Goal: Information Seeking & Learning: Check status

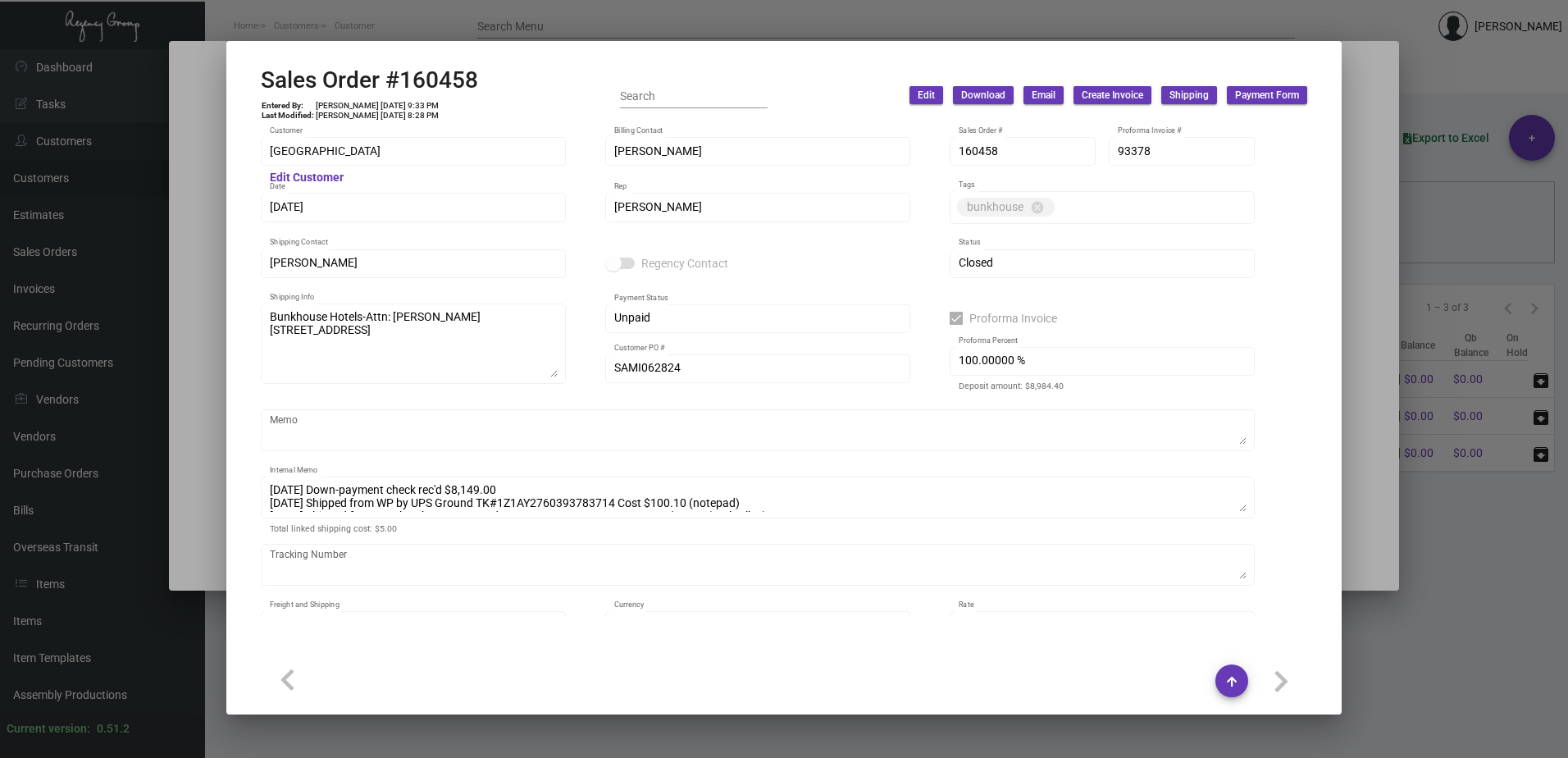
click at [468, 19] on div at bounding box center [784, 379] width 1568 height 758
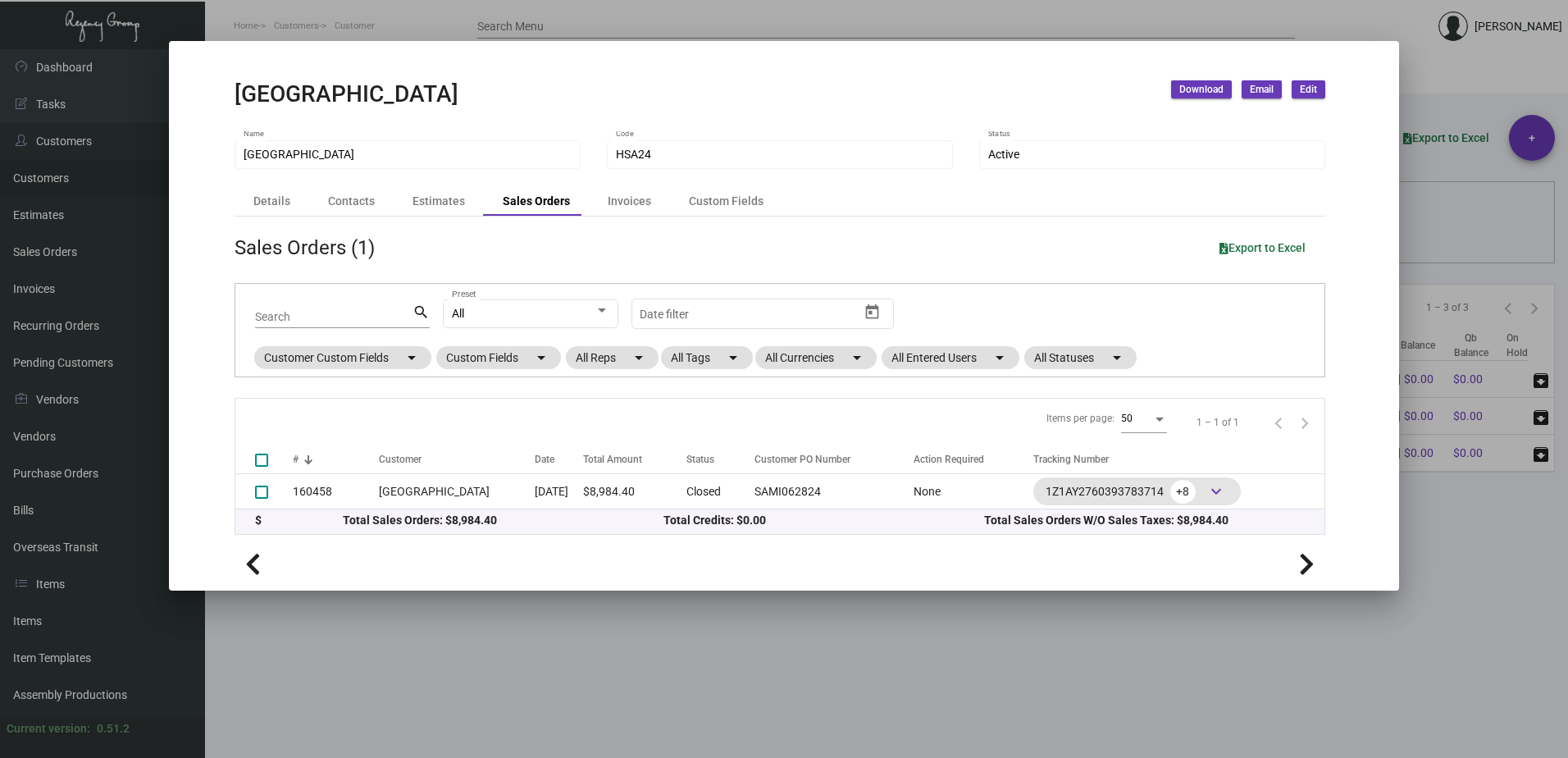
click at [413, 30] on div at bounding box center [784, 379] width 1568 height 758
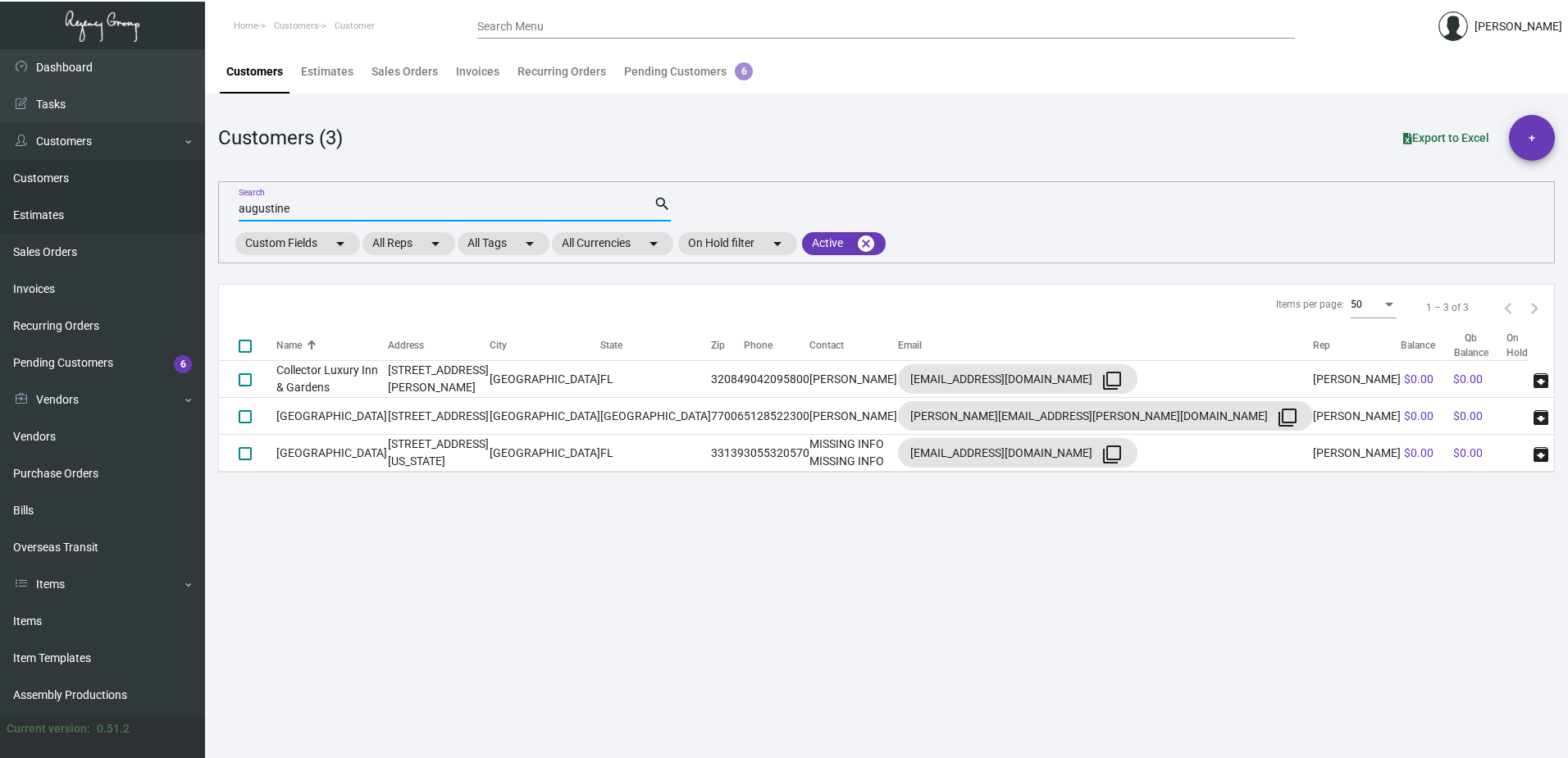
drag, startPoint x: 302, startPoint y: 209, endPoint x: 177, endPoint y: 202, distance: 125.2
click at [178, 203] on div "Dashboard Dashboard Tasks Customers Customers Estimates Sales Orders Invoices R…" at bounding box center [784, 404] width 1568 height 709
type input "Donoma"
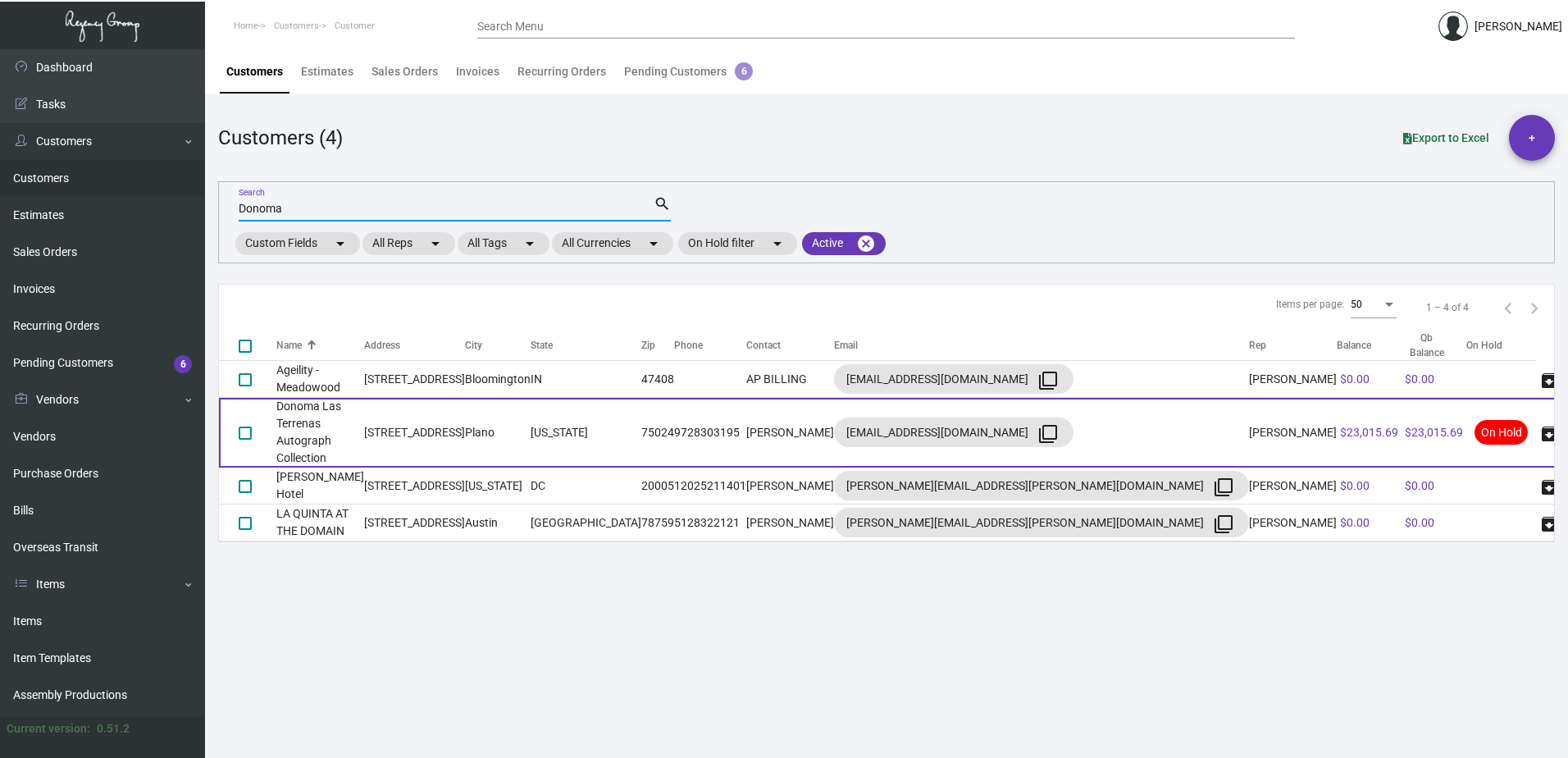
click at [350, 420] on td "Donoma Las Terrenas Autograph Collection" at bounding box center [320, 432] width 88 height 70
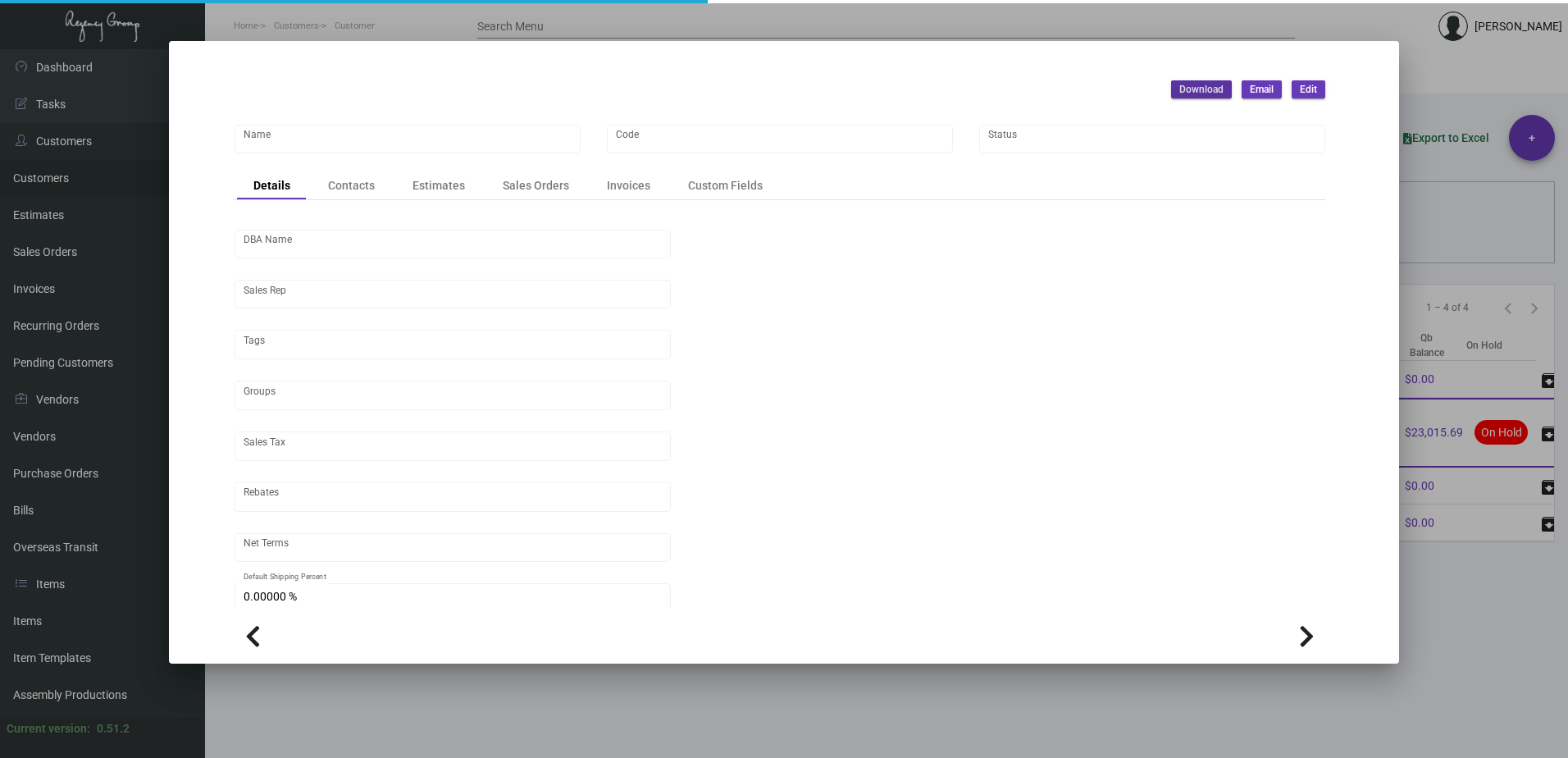
type input "Donoma Las Terrenas Autograph Collection"
type input "DONOMA"
type input "C/O Jaguar Hospitality"
type input "[PERSON_NAME]"
type input "Out of State"
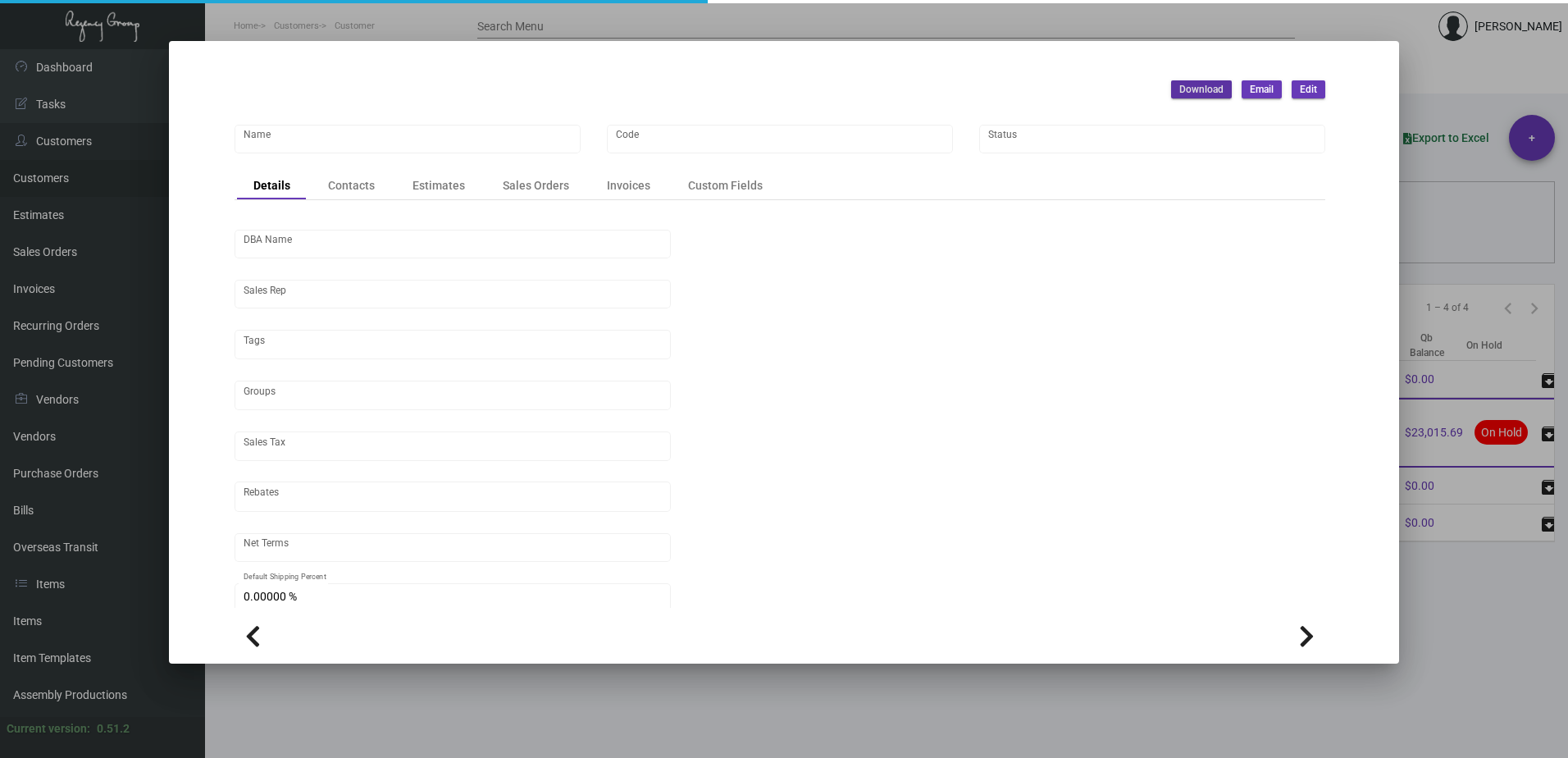
type input "Net 30"
type input "United States Dollar $"
type input "$ 0.00"
checkbox input "true"
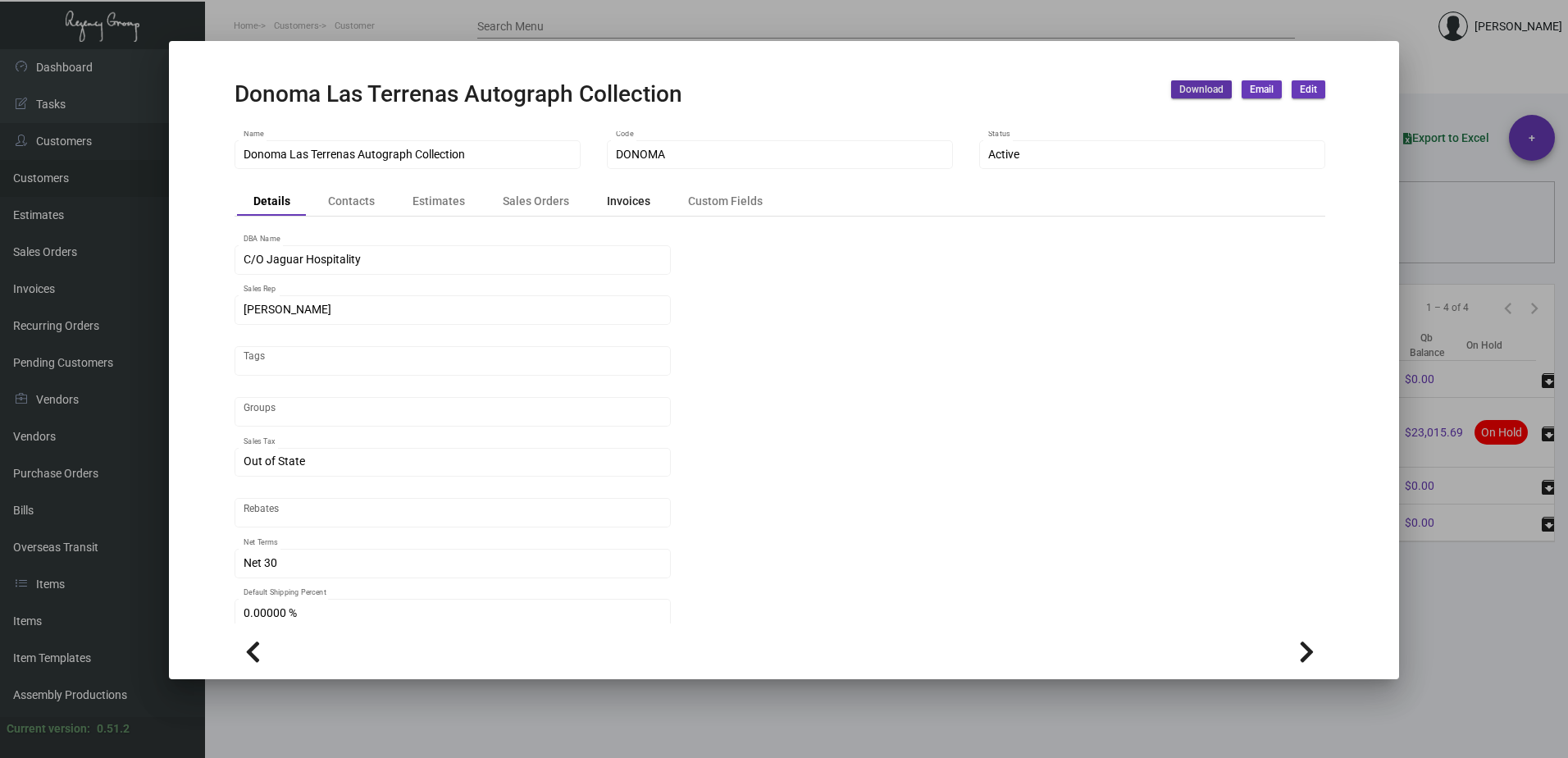
click at [634, 208] on div "Invoices" at bounding box center [628, 201] width 43 height 17
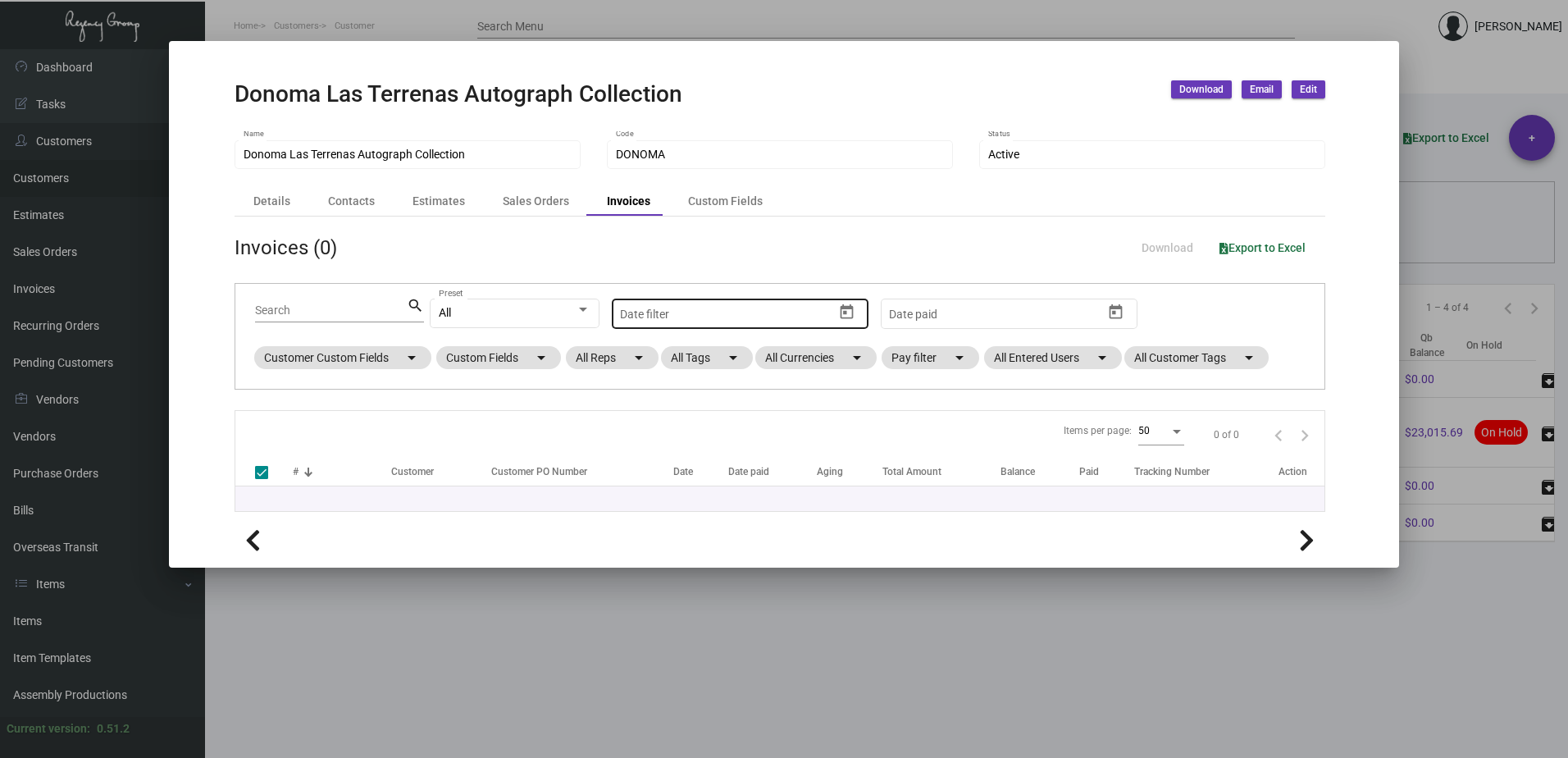
checkbox input "false"
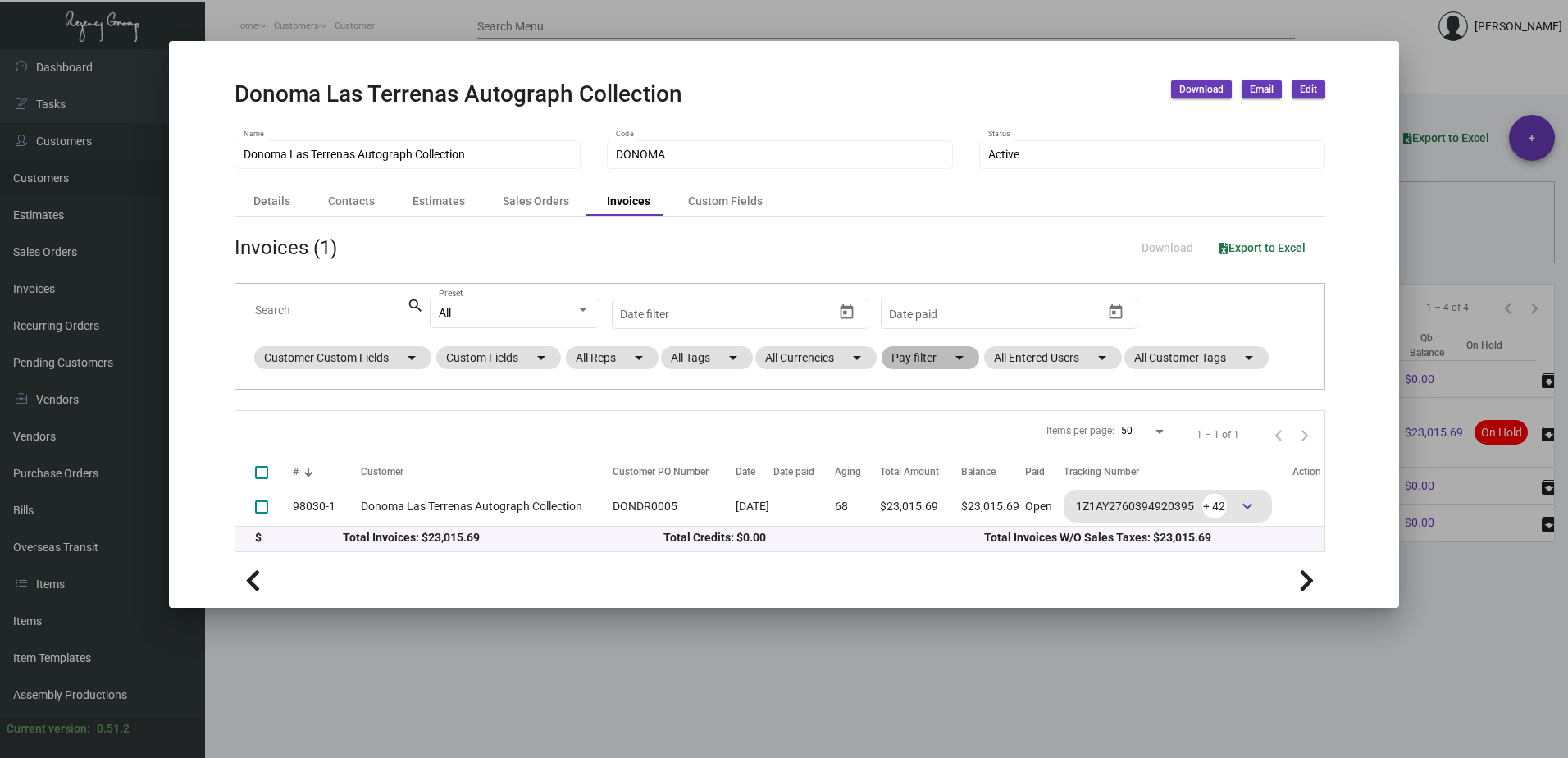
click at [926, 357] on mat-chip "Pay filter arrow_drop_down" at bounding box center [930, 357] width 98 height 23
click at [935, 460] on span "Open" at bounding box center [932, 456] width 27 height 19
click at [905, 463] on input "Open" at bounding box center [904, 463] width 1 height 1
checkbox input "true"
click at [918, 489] on span "OK" at bounding box center [918, 488] width 16 height 13
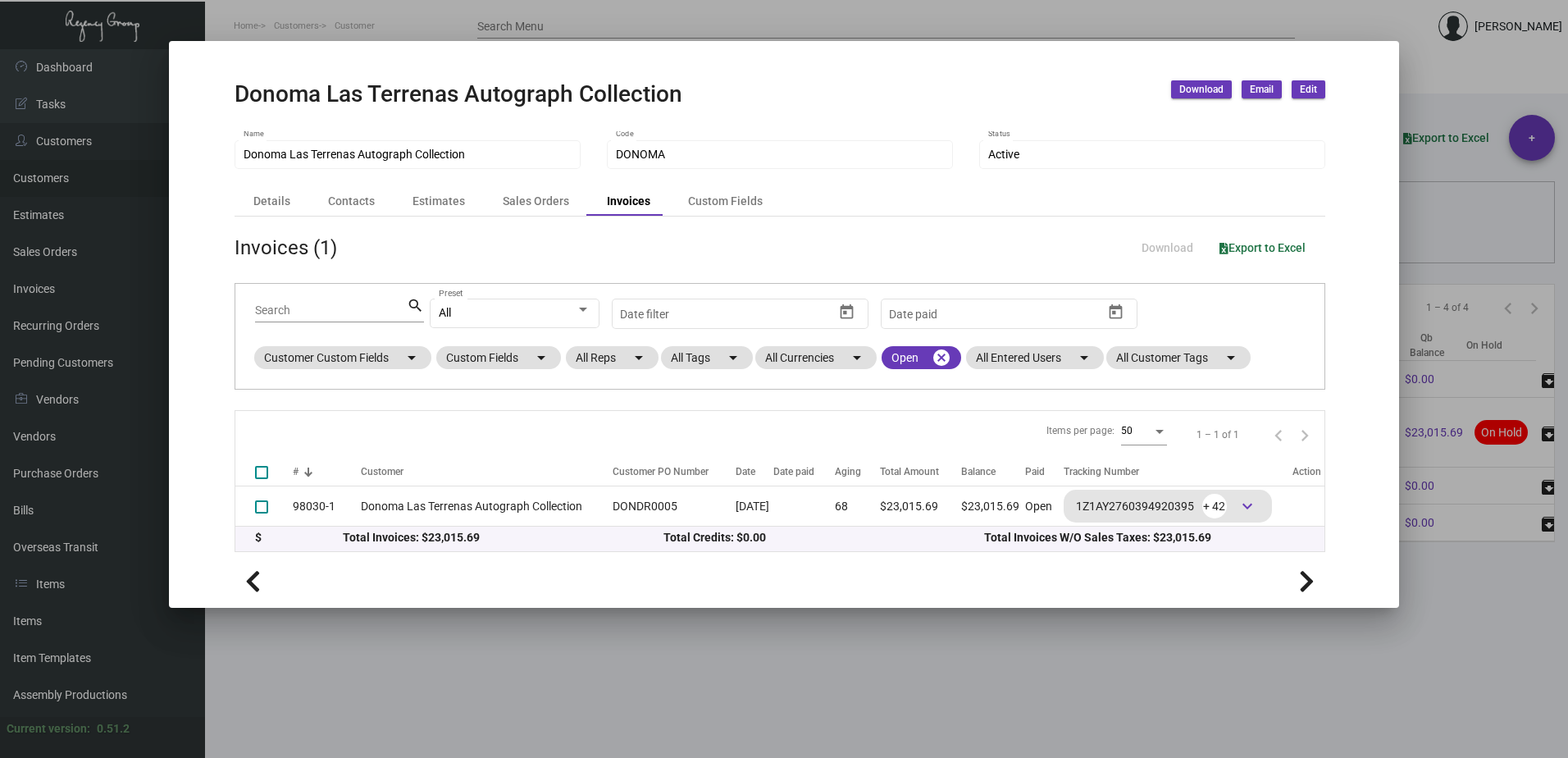
click at [1207, 95] on span "Download" at bounding box center [1201, 89] width 44 height 14
click at [1207, 130] on button "Invoices and Statements" at bounding box center [1247, 125] width 152 height 39
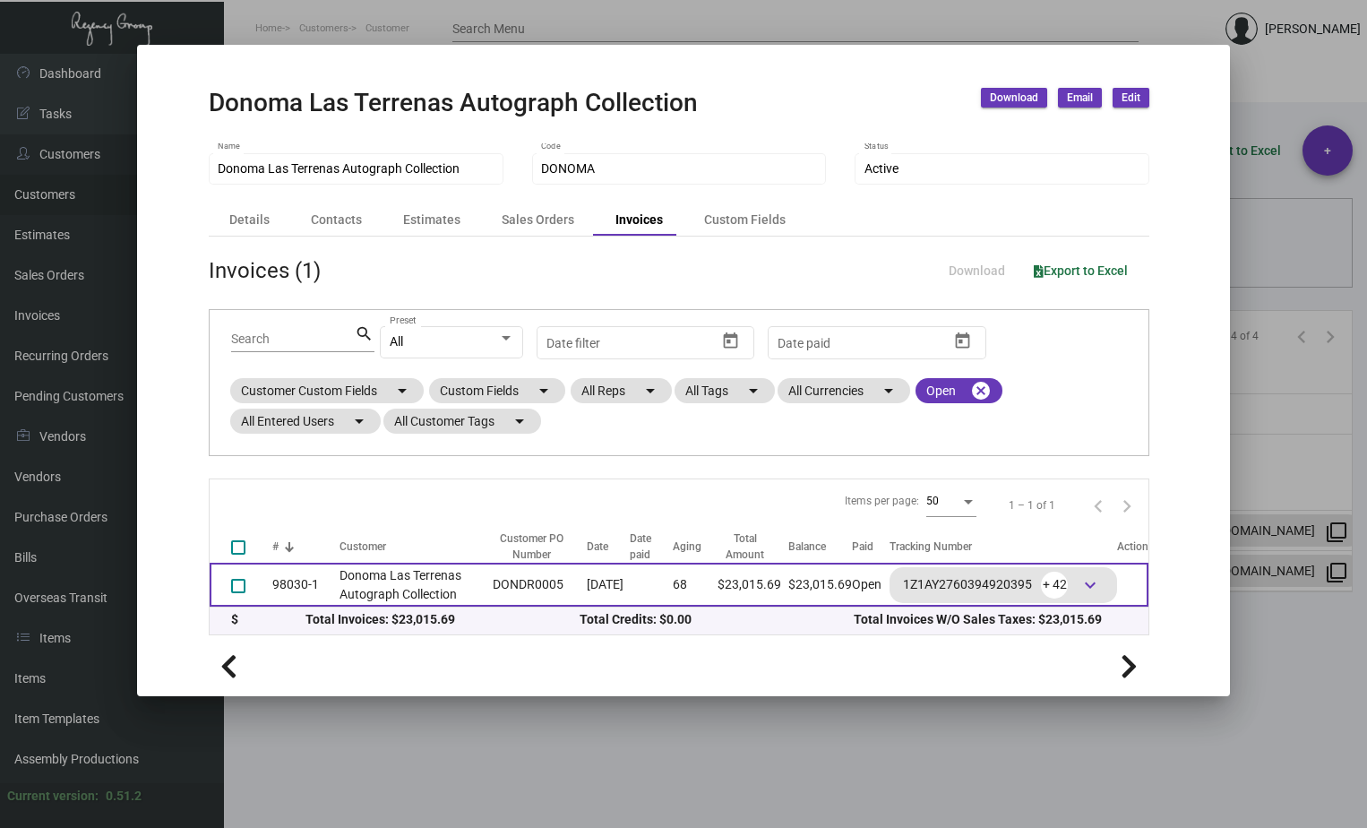
click at [380, 580] on td "Donoma Las Terrenas Autograph Collection" at bounding box center [411, 585] width 145 height 44
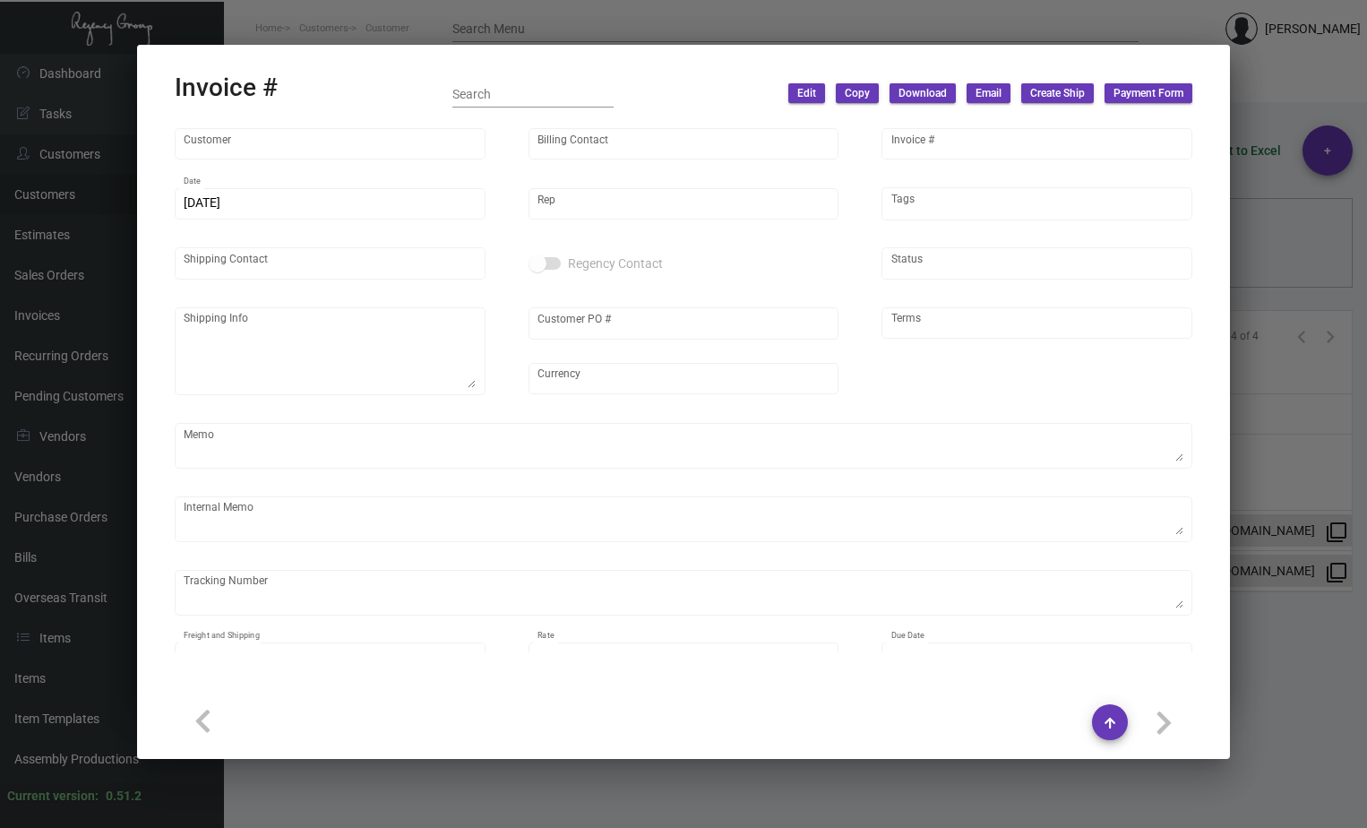
type input "Donoma Las Terrenas Autograph Collection"
type input "[PERSON_NAME]"
type input "98030-1"
type input "[DATE]"
type input "[PERSON_NAME]"
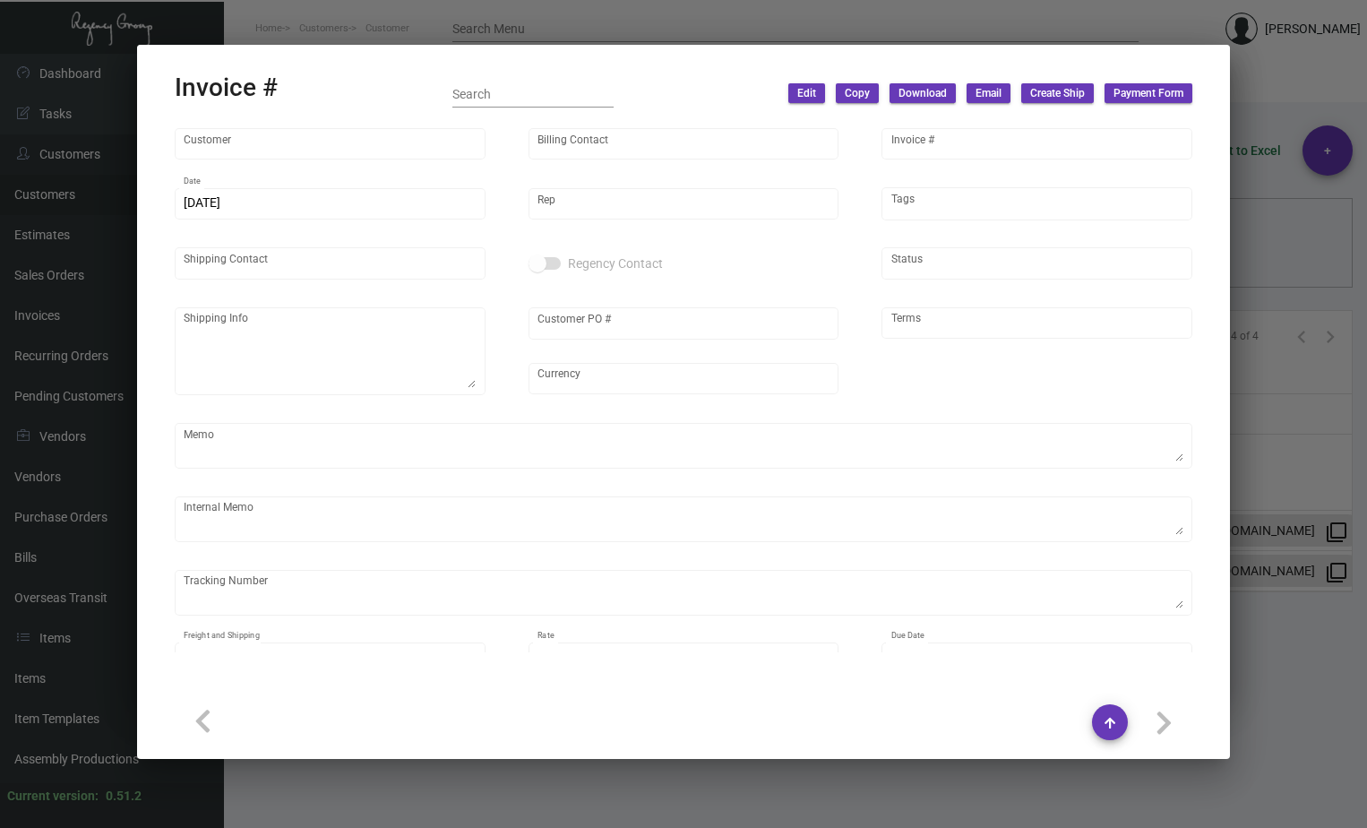
type input "[PERSON_NAME]"
type textarea "Donoma Las Terrenas Autograph Collection -JAVIEROSE [PERSON_NAME] [STREET_ADDRE…"
type input "DONDR0005"
type input "United States Dollar $"
type input "Net 30"
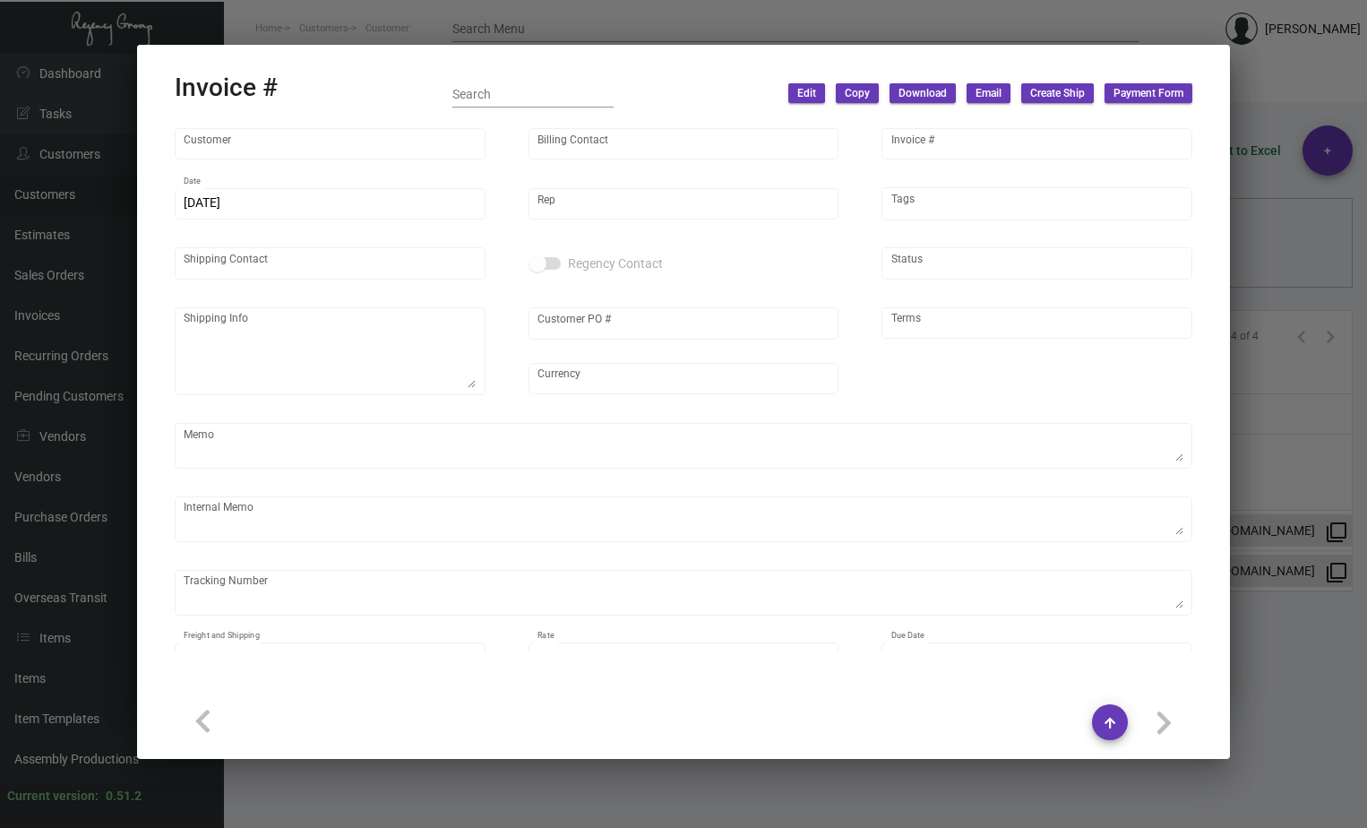
type textarea "Tag Valet - Label provided to vendor to ship to hotel UPS Ground Cost $9.87 Car…"
type input "$ 2,498.74"
type input "[DATE]"
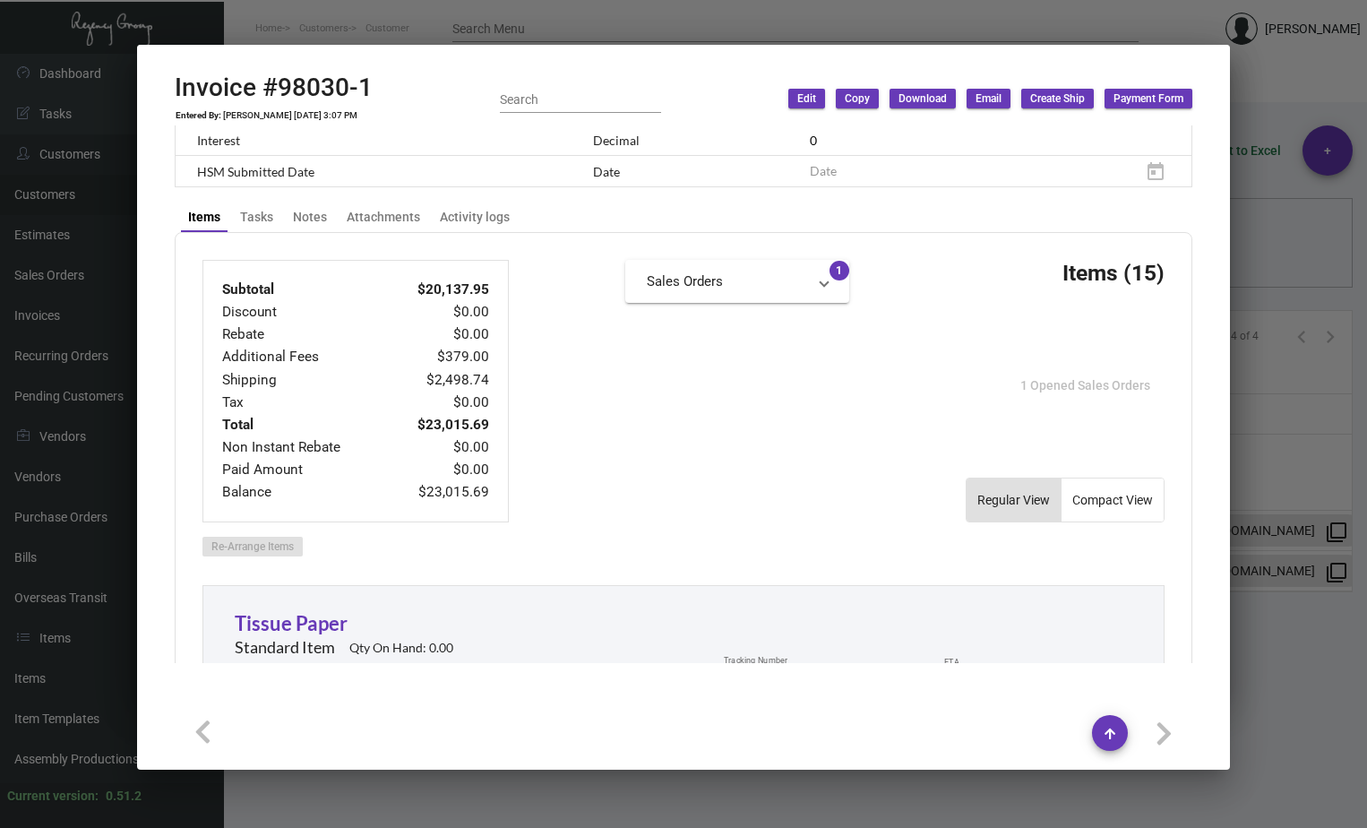
scroll to position [806, 0]
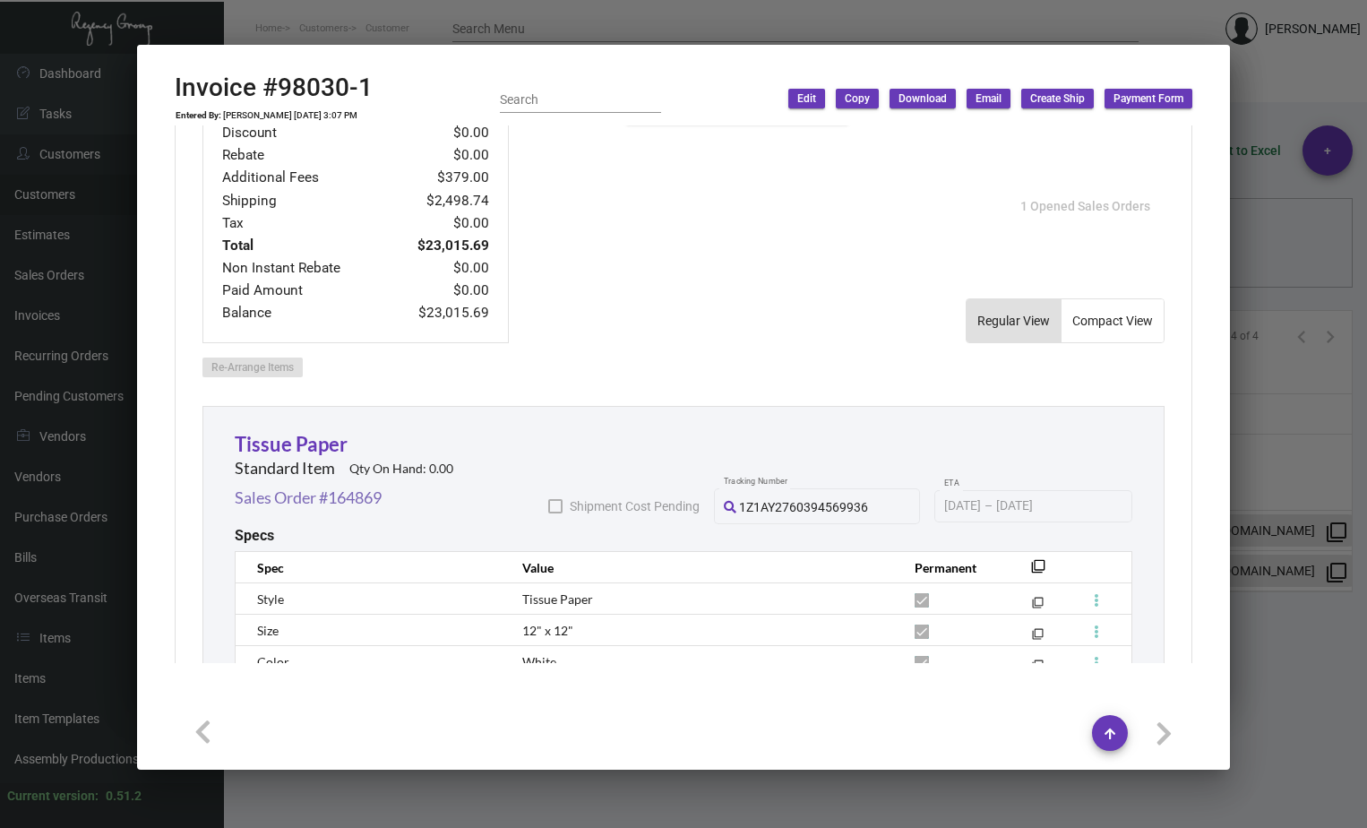
click at [284, 498] on link "Sales Order #164869" at bounding box center [308, 498] width 147 height 24
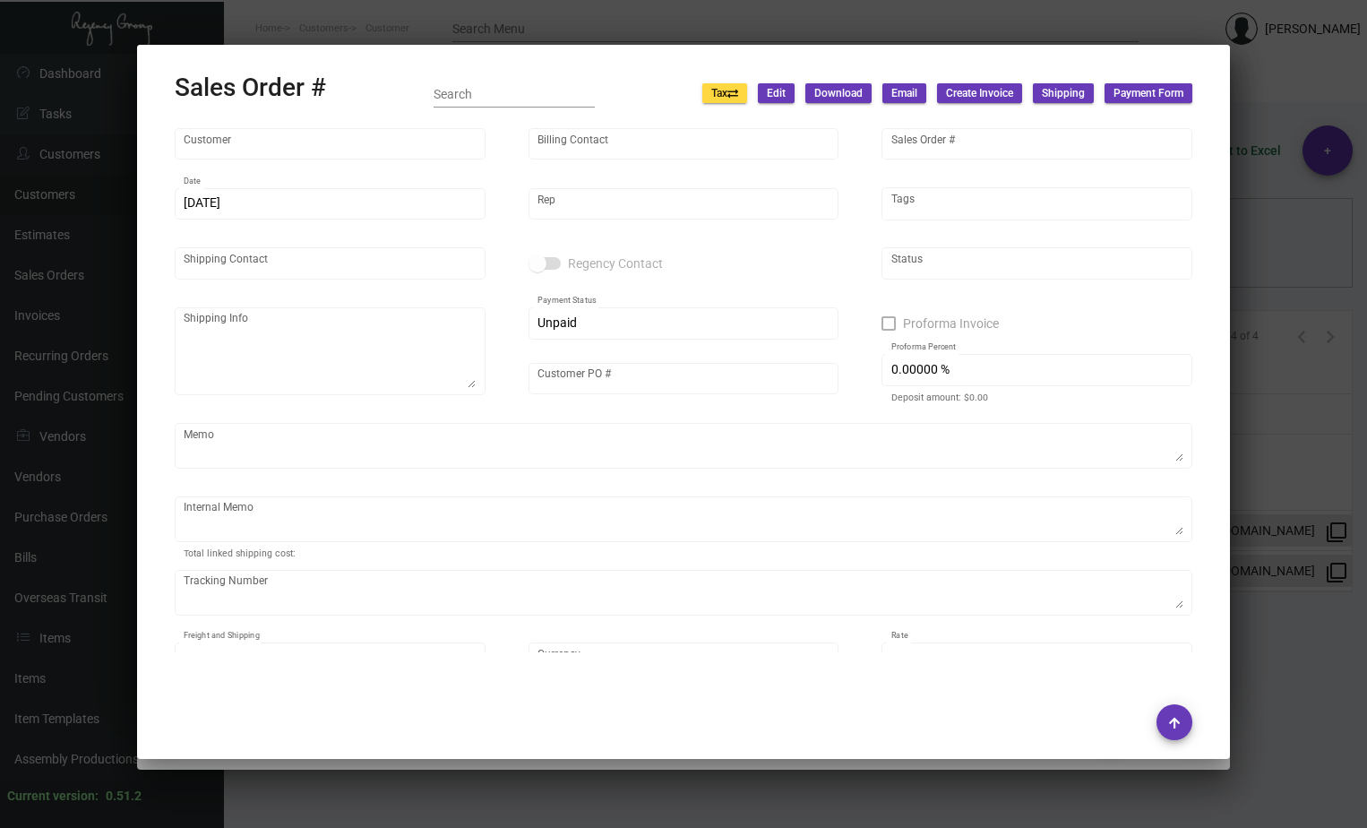
type input "Donoma Las Terrenas Autograph Collection"
type input "[PERSON_NAME]"
type input "164869"
type input "[DATE]"
type input "[PERSON_NAME]"
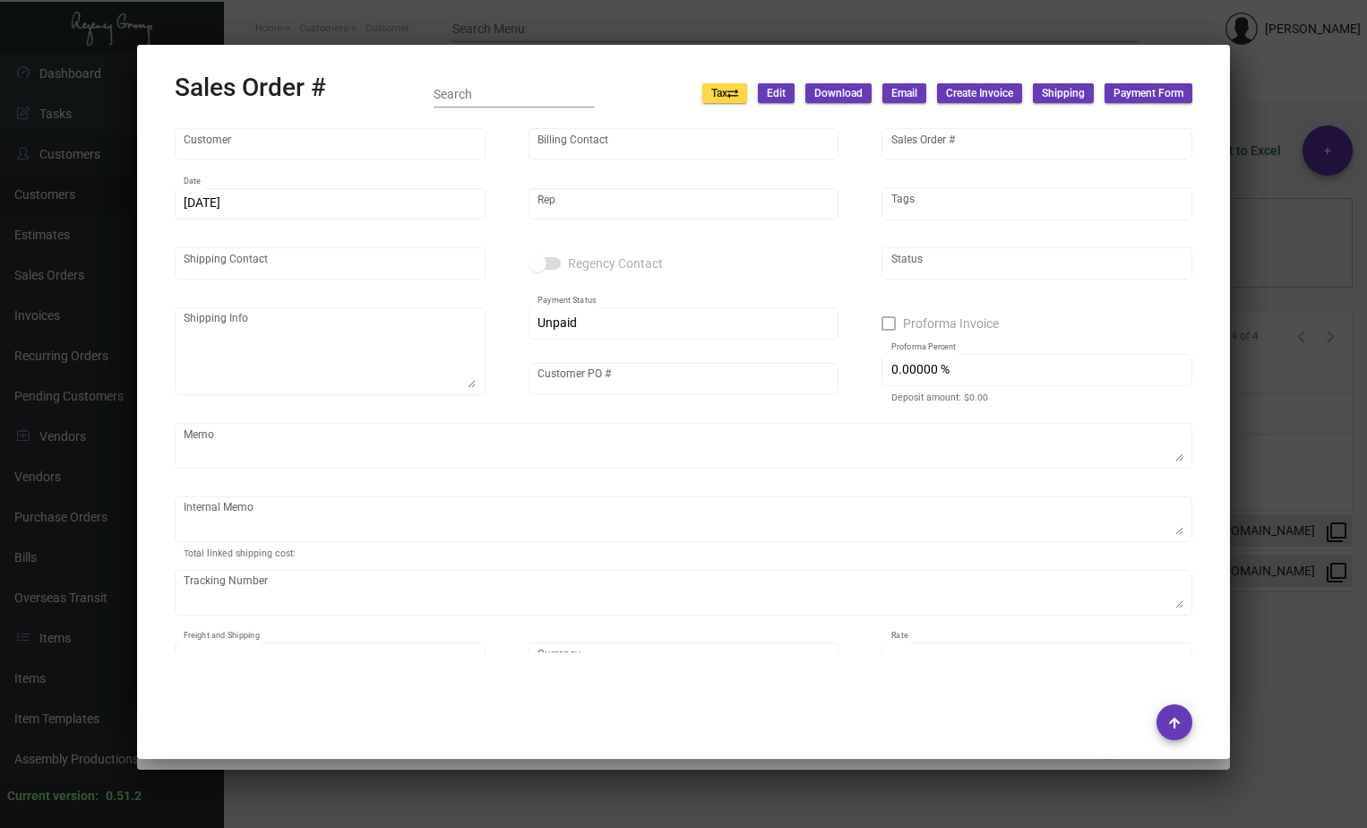
type input "[PERSON_NAME]"
type textarea "Donoma Las Terrenas Autograph Collection -JAVIEROSE [PERSON_NAME] [STREET_ADDRE…"
type input "DONDR0005"
type textarea "Tag Valet - Label provided to vendor to ship to hotel UPS Ground Cost $9.87 Car…"
type input "United States Dollar $"
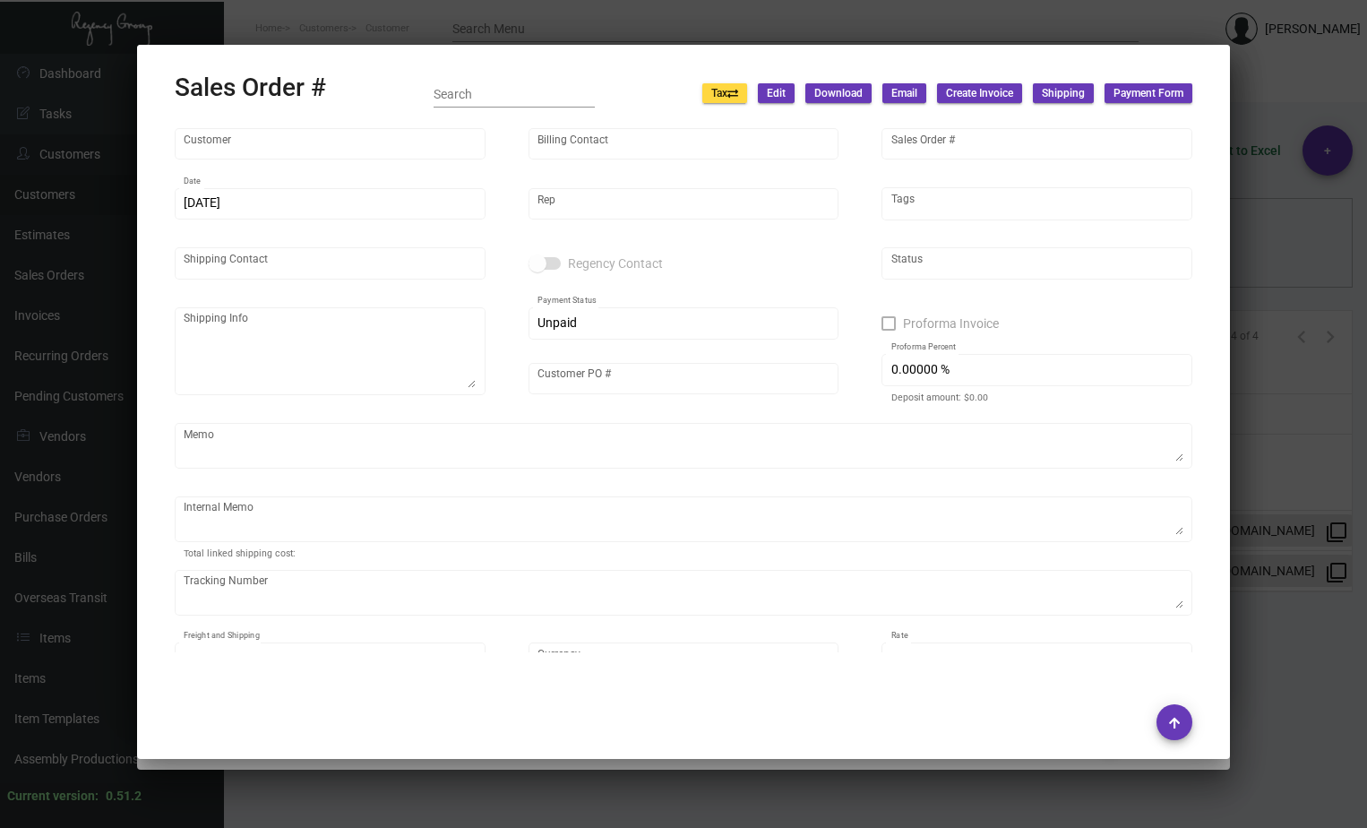
type input "$ 2,498.74"
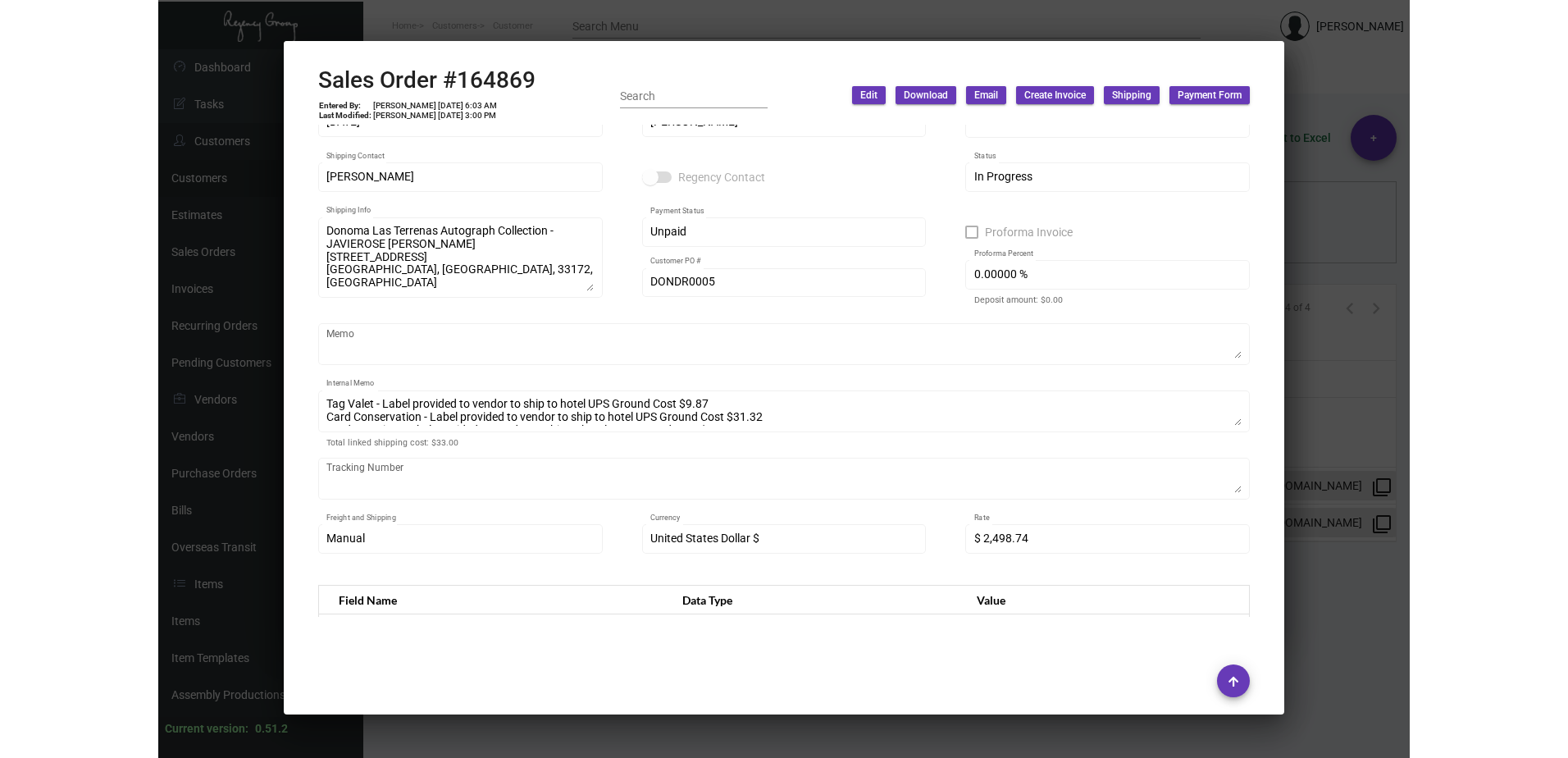
scroll to position [82, 0]
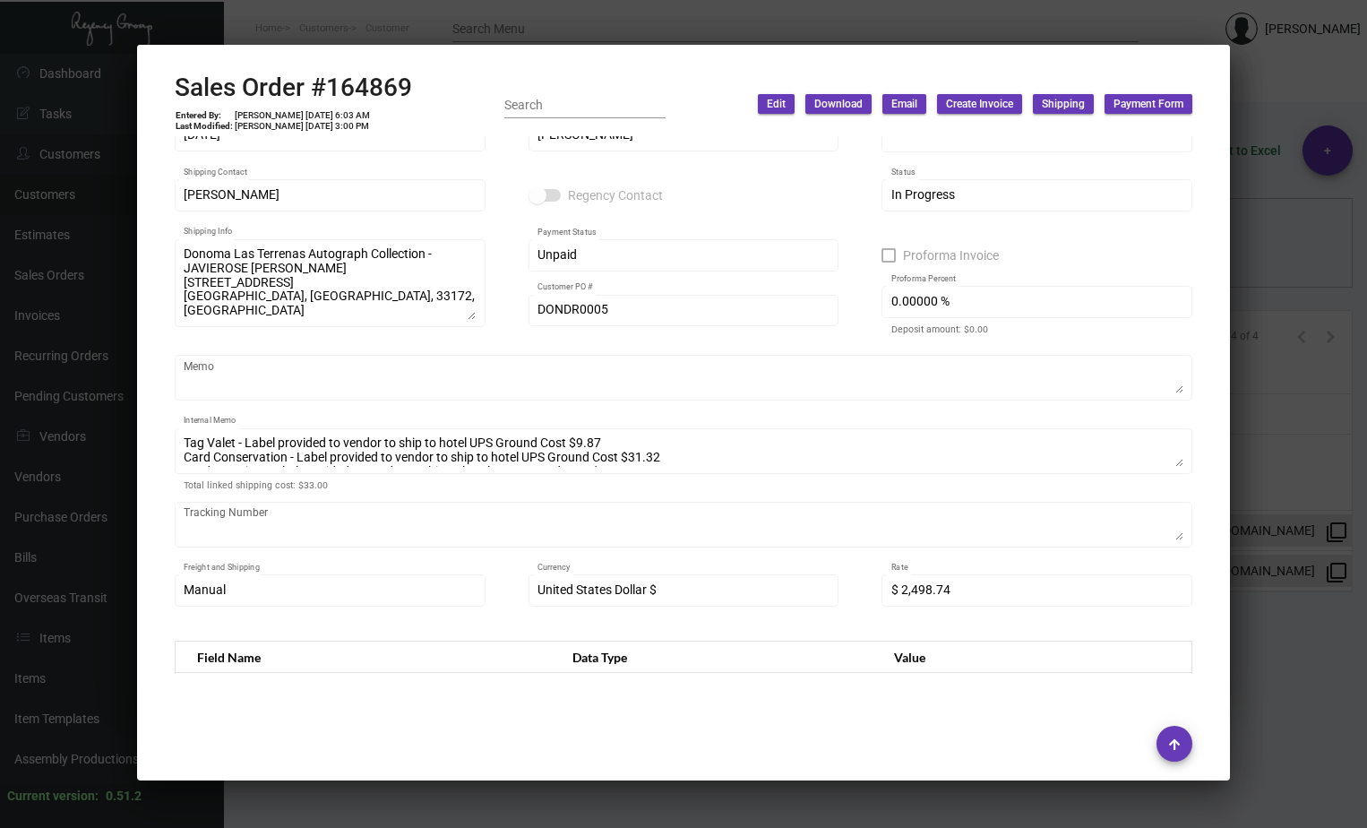
click at [400, 28] on div at bounding box center [683, 414] width 1367 height 828
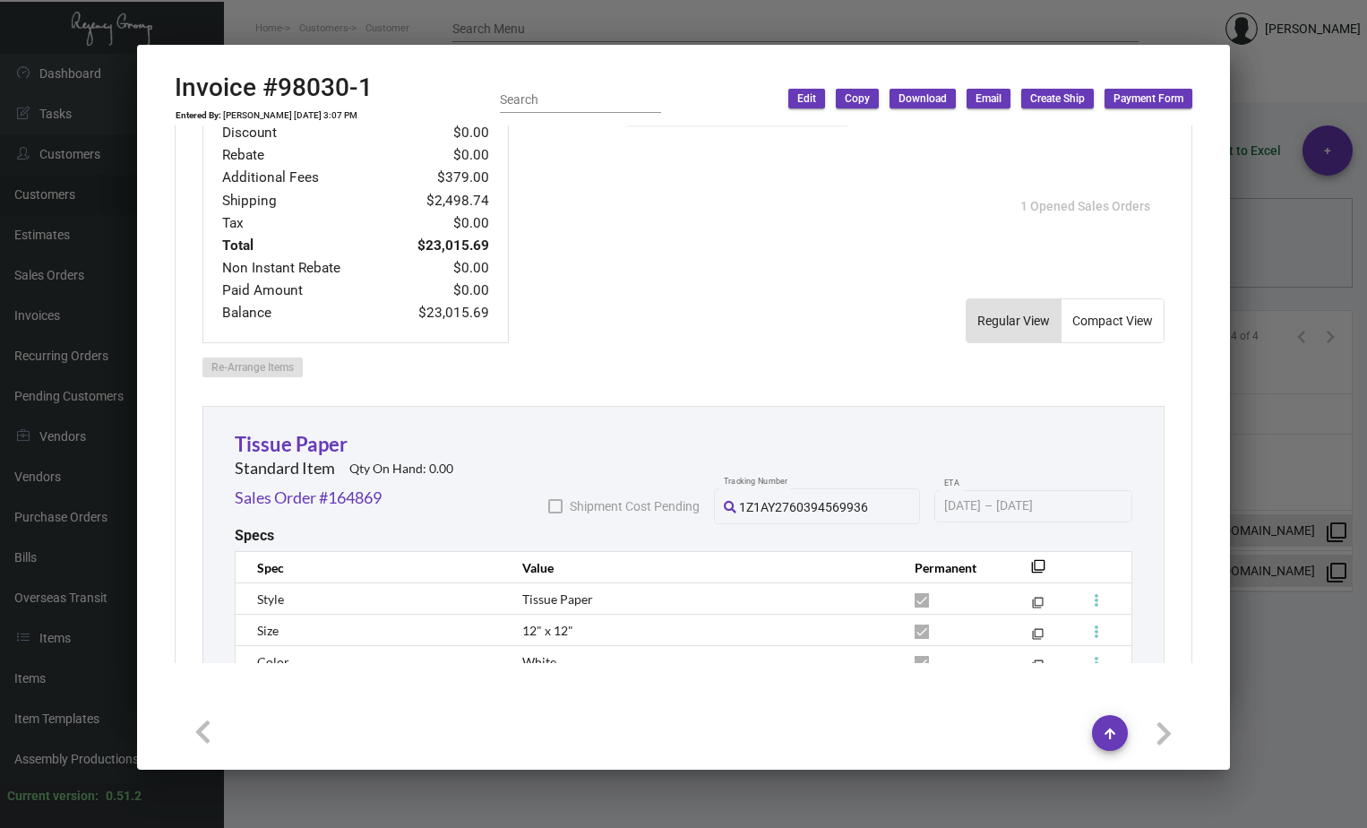
click at [400, 29] on div at bounding box center [683, 414] width 1367 height 828
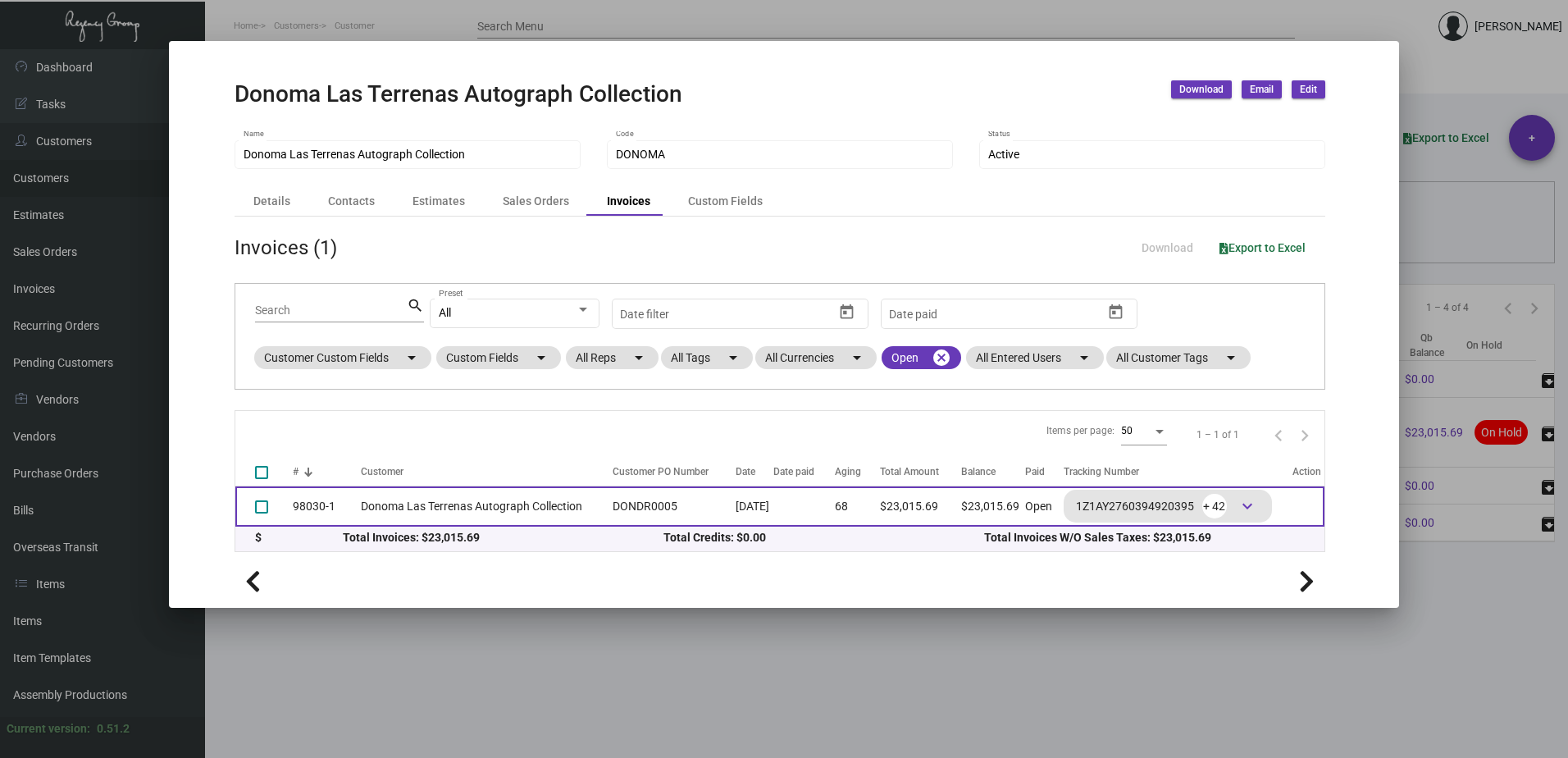
click at [491, 502] on td "Donoma Las Terrenas Autograph Collection" at bounding box center [482, 506] width 243 height 40
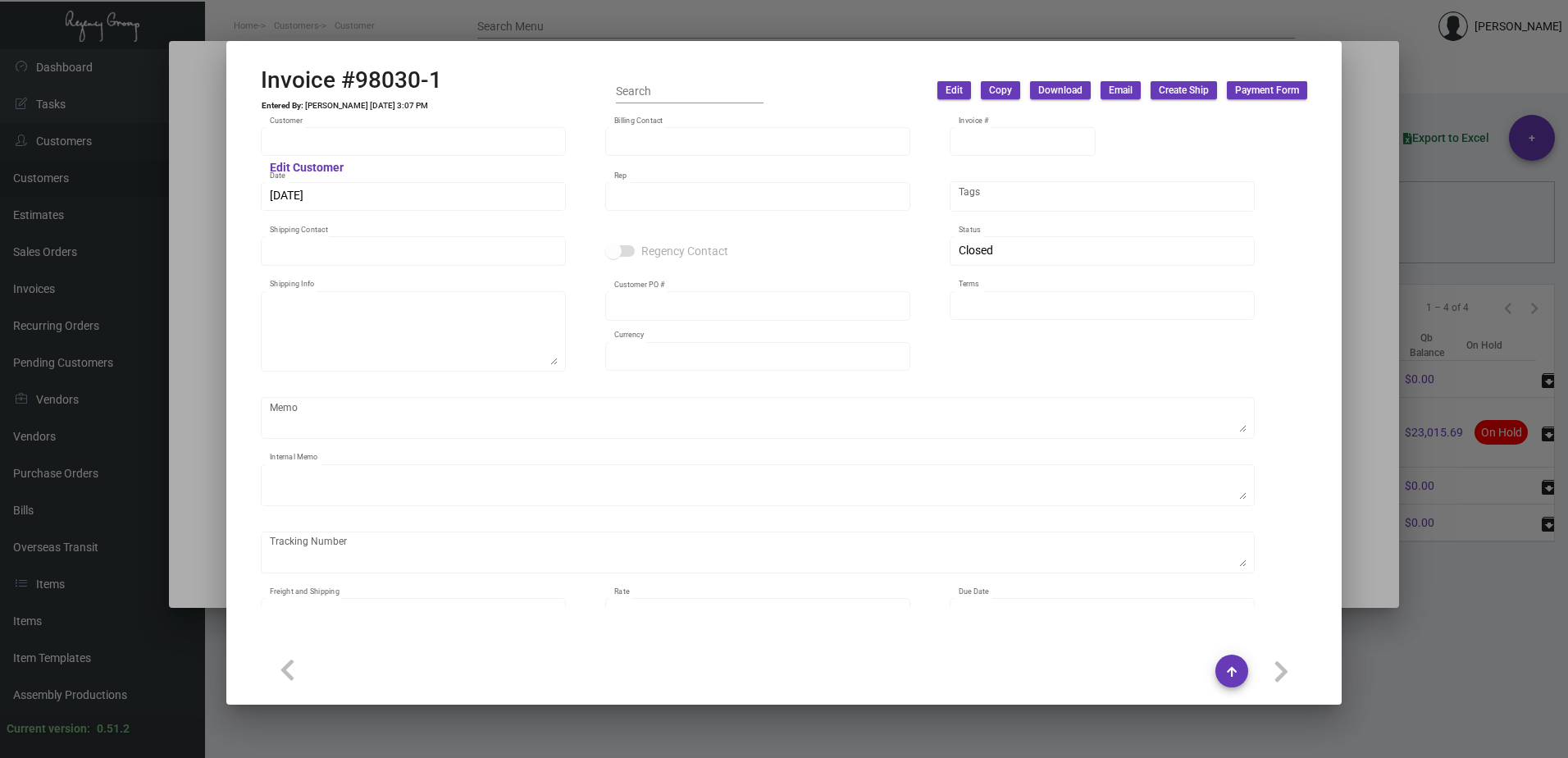
type input "Donoma Las Terrenas Autograph Collection"
type input "[PERSON_NAME]"
type input "98030-1"
type input "[DATE]"
type input "[PERSON_NAME]"
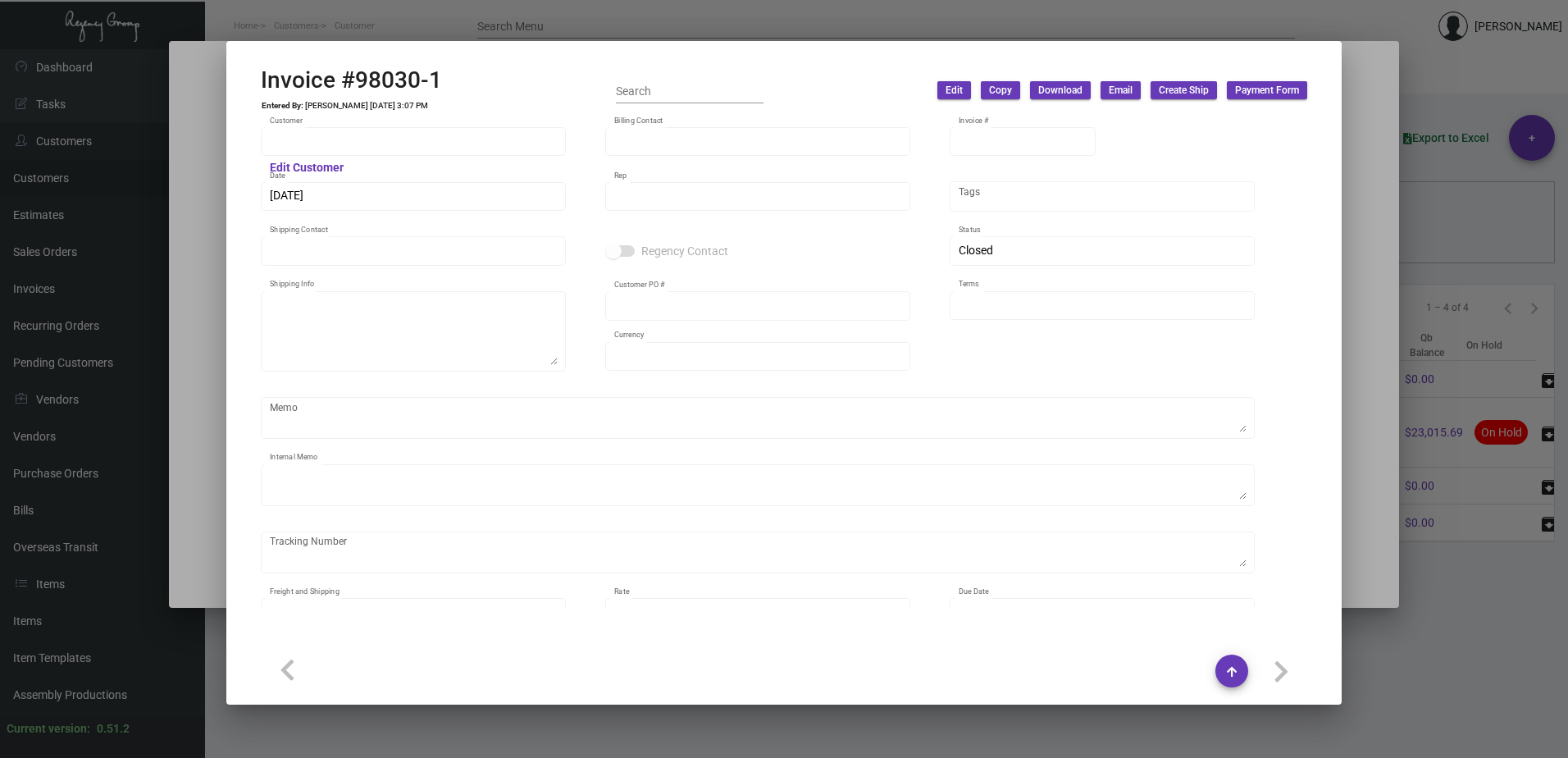
type input "[PERSON_NAME]"
type textarea "Donoma Las Terrenas Autograph Collection -JAVIEROSE [PERSON_NAME] [STREET_ADDRE…"
type input "DONDR0005"
type input "United States Dollar $"
type input "Net 30"
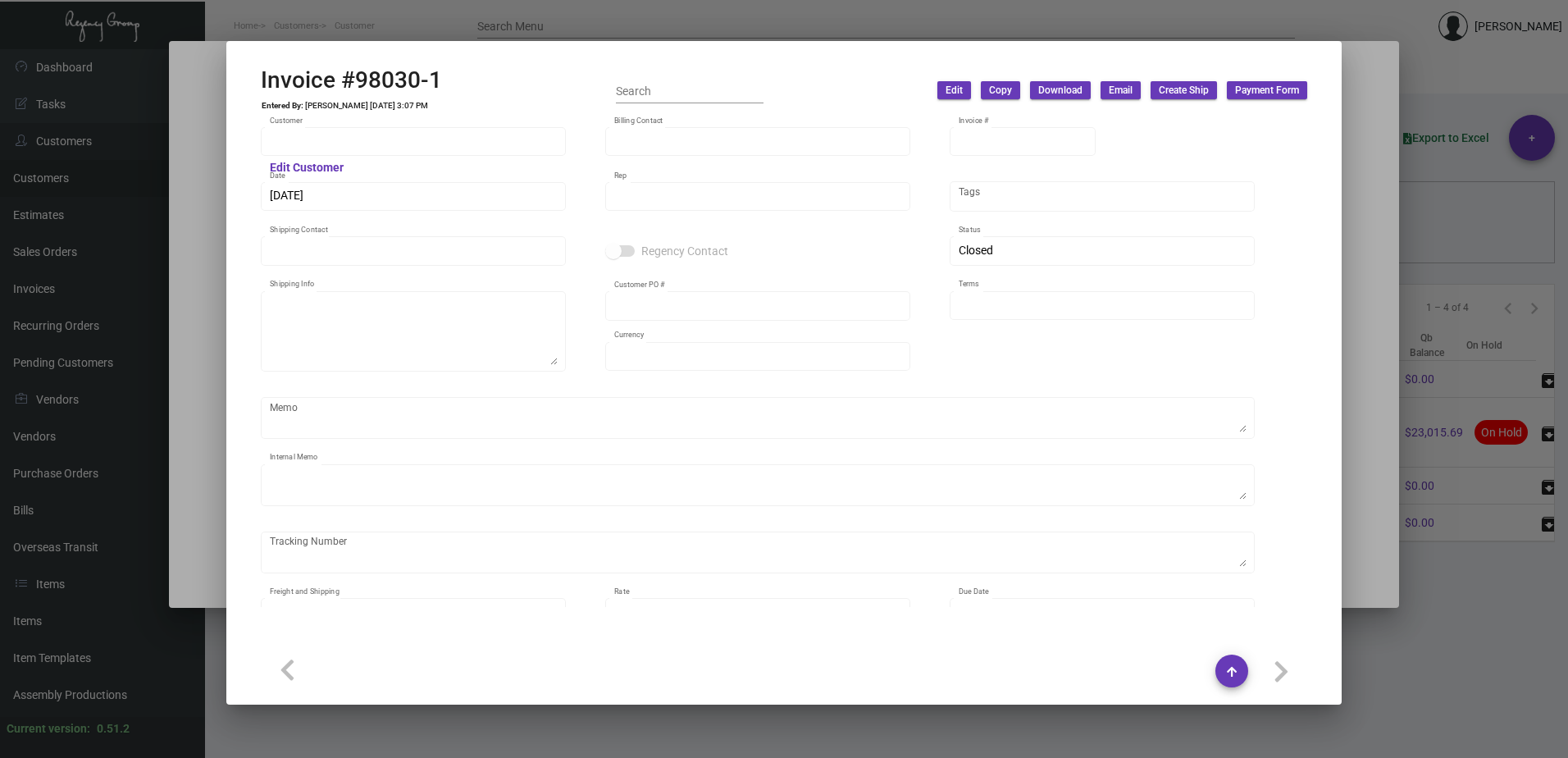
type textarea "Tag Valet - Label provided to vendor to ship to hotel UPS Ground Cost $9.87 Car…"
type input "$ 2,498.74"
type input "[DATE]"
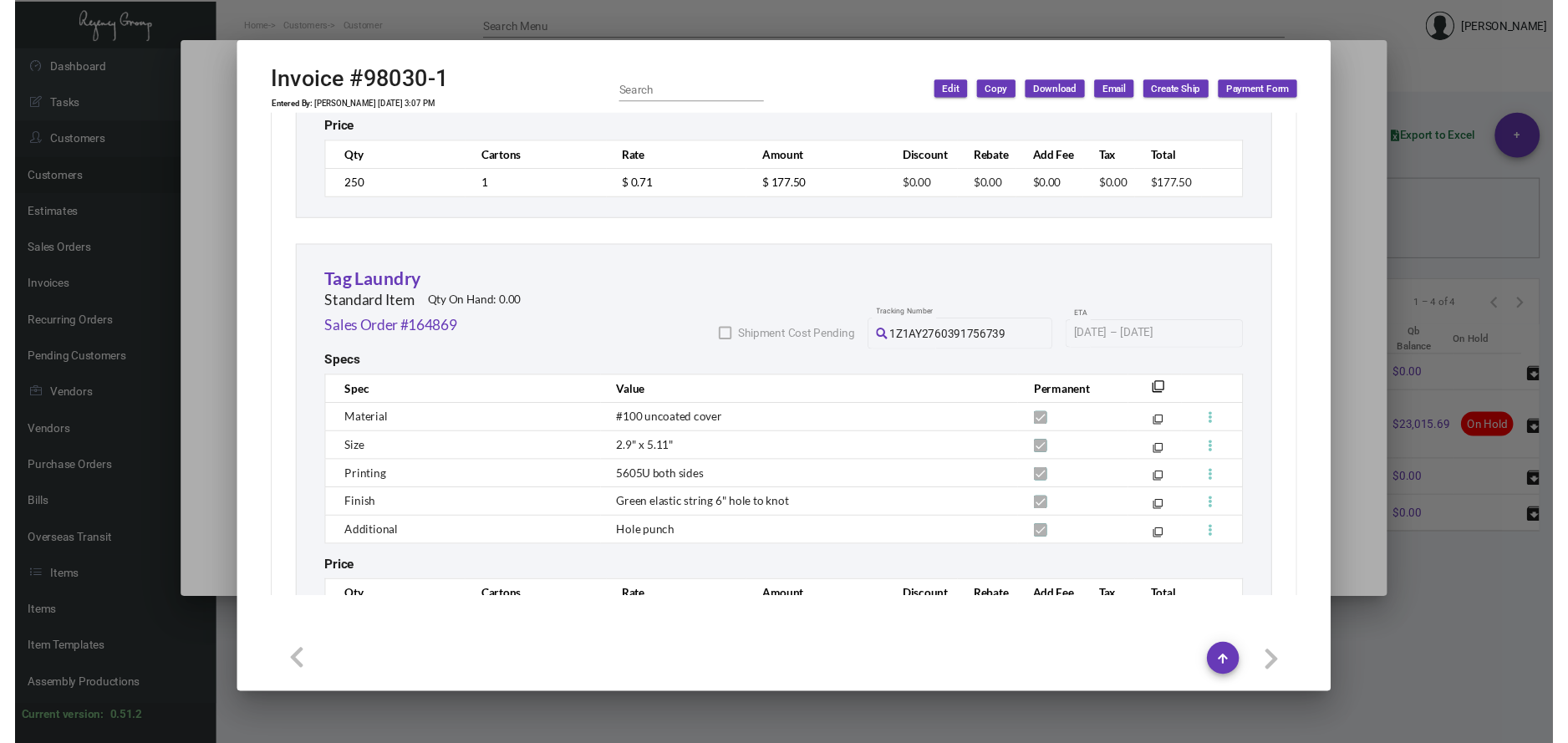
scroll to position [1338, 0]
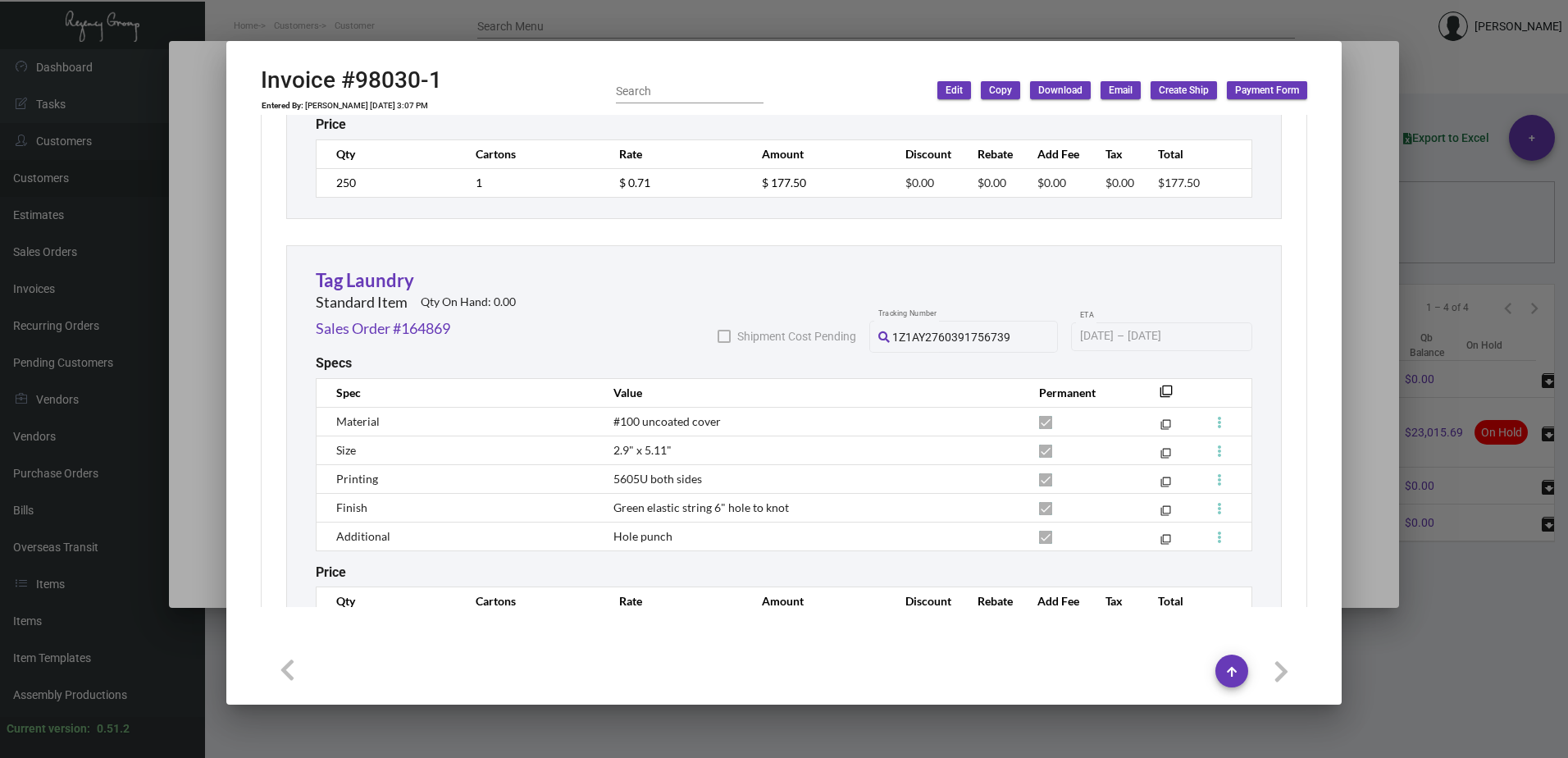
drag, startPoint x: 358, startPoint y: 27, endPoint x: 124, endPoint y: 19, distance: 234.1
click at [357, 27] on div at bounding box center [784, 379] width 1568 height 758
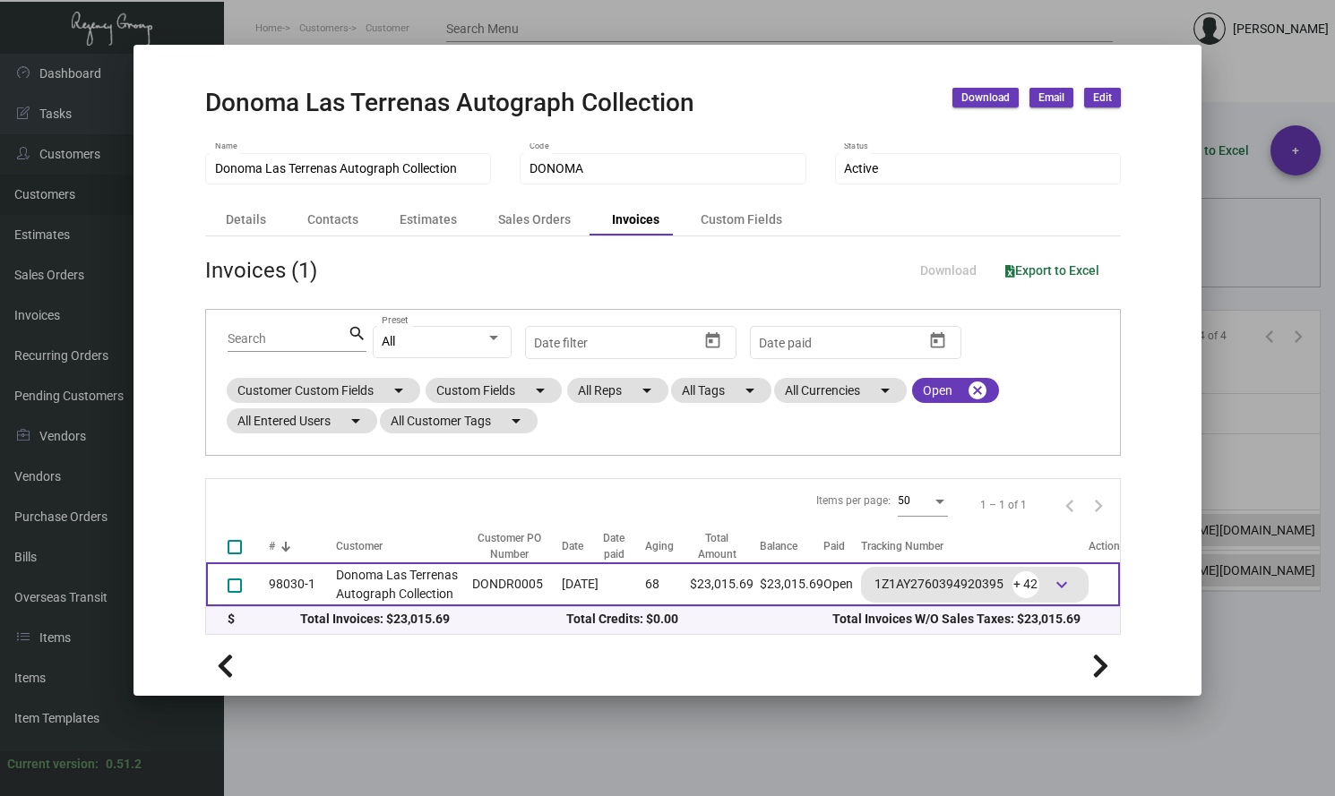
click at [288, 581] on td "98030-1" at bounding box center [302, 585] width 67 height 44
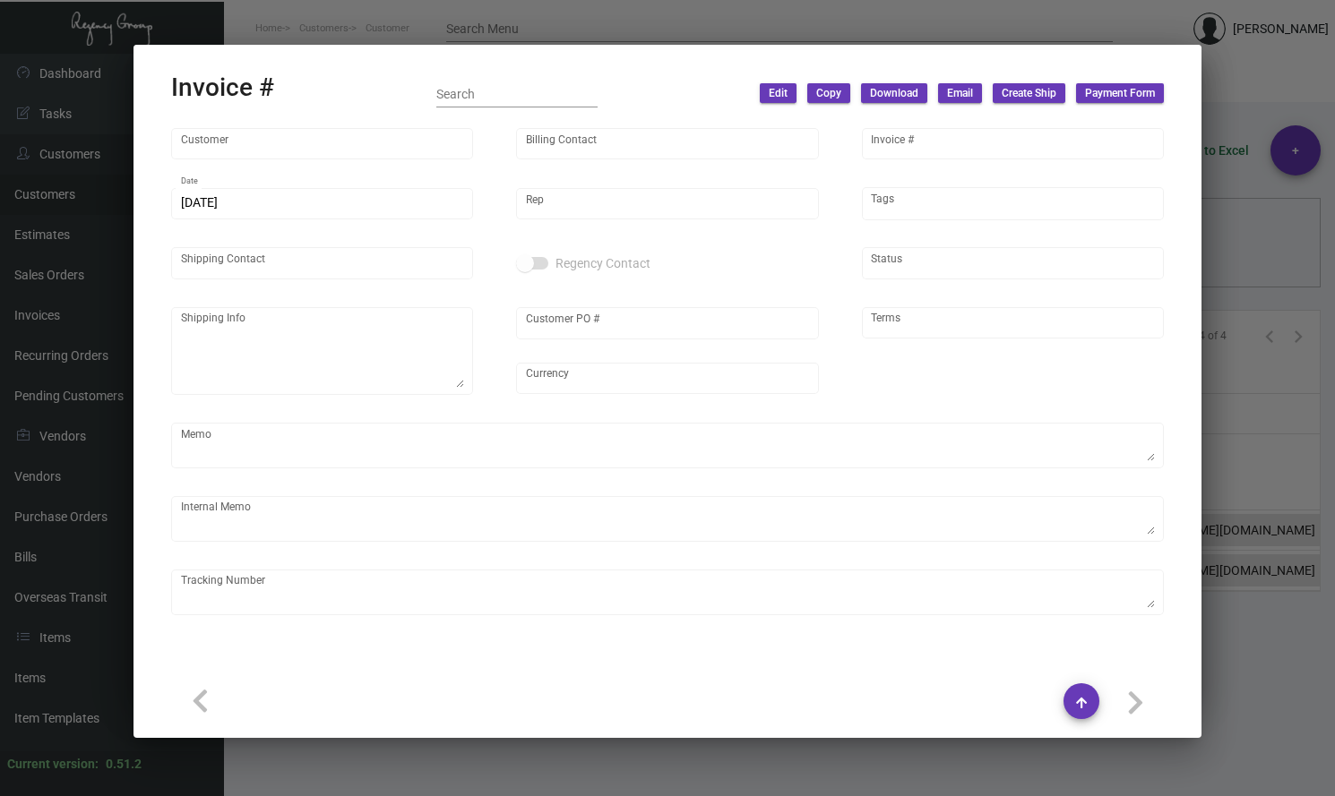
type input "Donoma Las Terrenas Autograph Collection"
type input "[PERSON_NAME]"
type input "98030-1"
type input "[DATE]"
type input "[PERSON_NAME]"
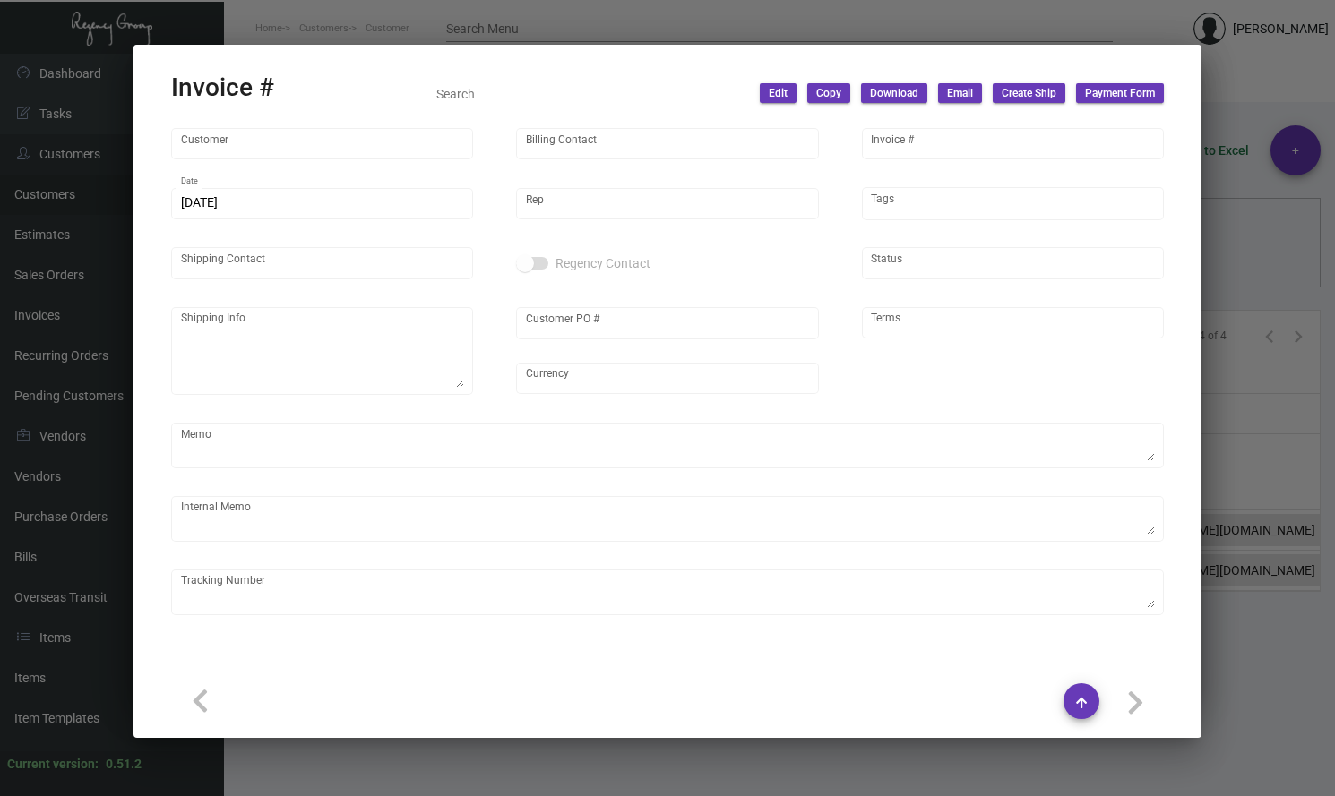
type input "[PERSON_NAME]"
type textarea "Donoma Las Terrenas Autograph Collection -JAVIEROSE [PERSON_NAME] [STREET_ADDRE…"
type input "DONDR0005"
type input "United States Dollar $"
type input "Net 30"
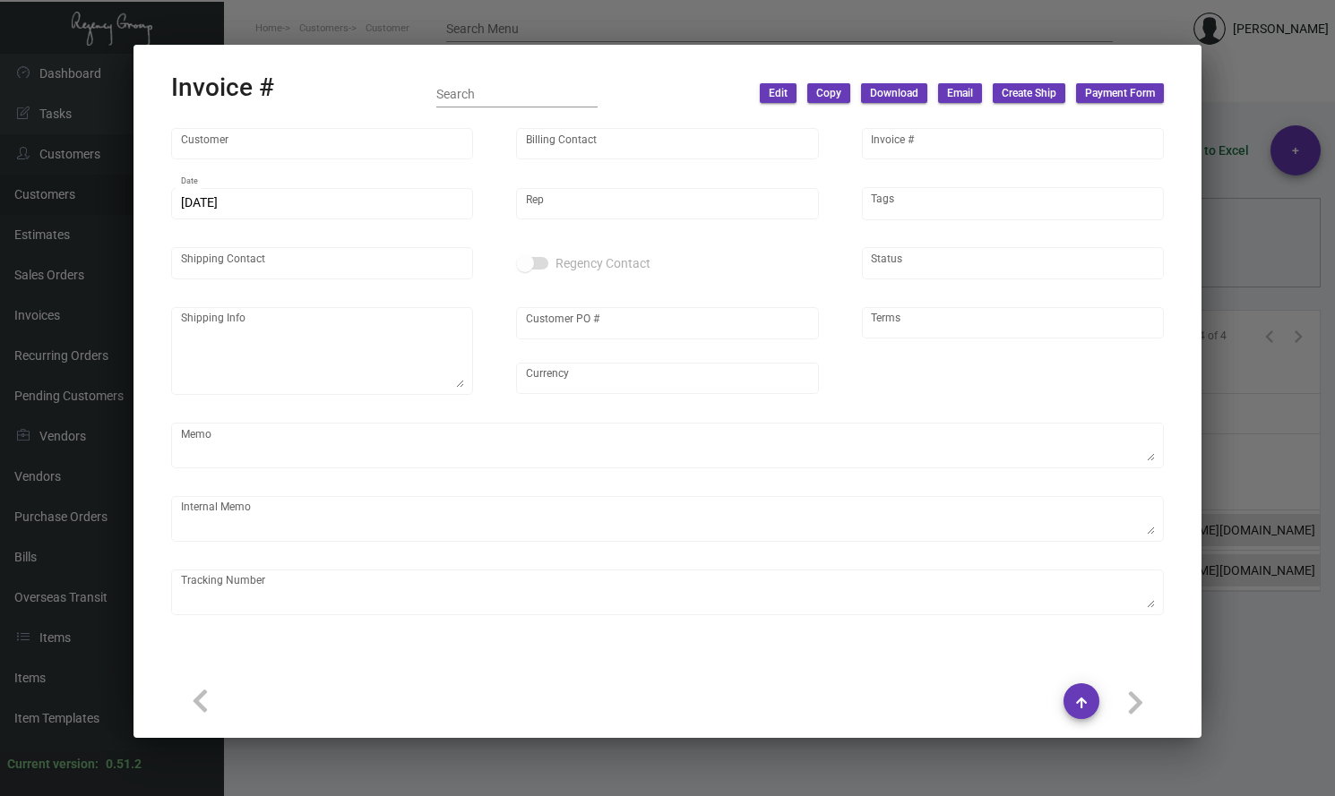
type textarea "Tag Valet - Label provided to vendor to ship to hotel UPS Ground Cost $9.87 Car…"
type input "$ 2,498.74"
type input "[DATE]"
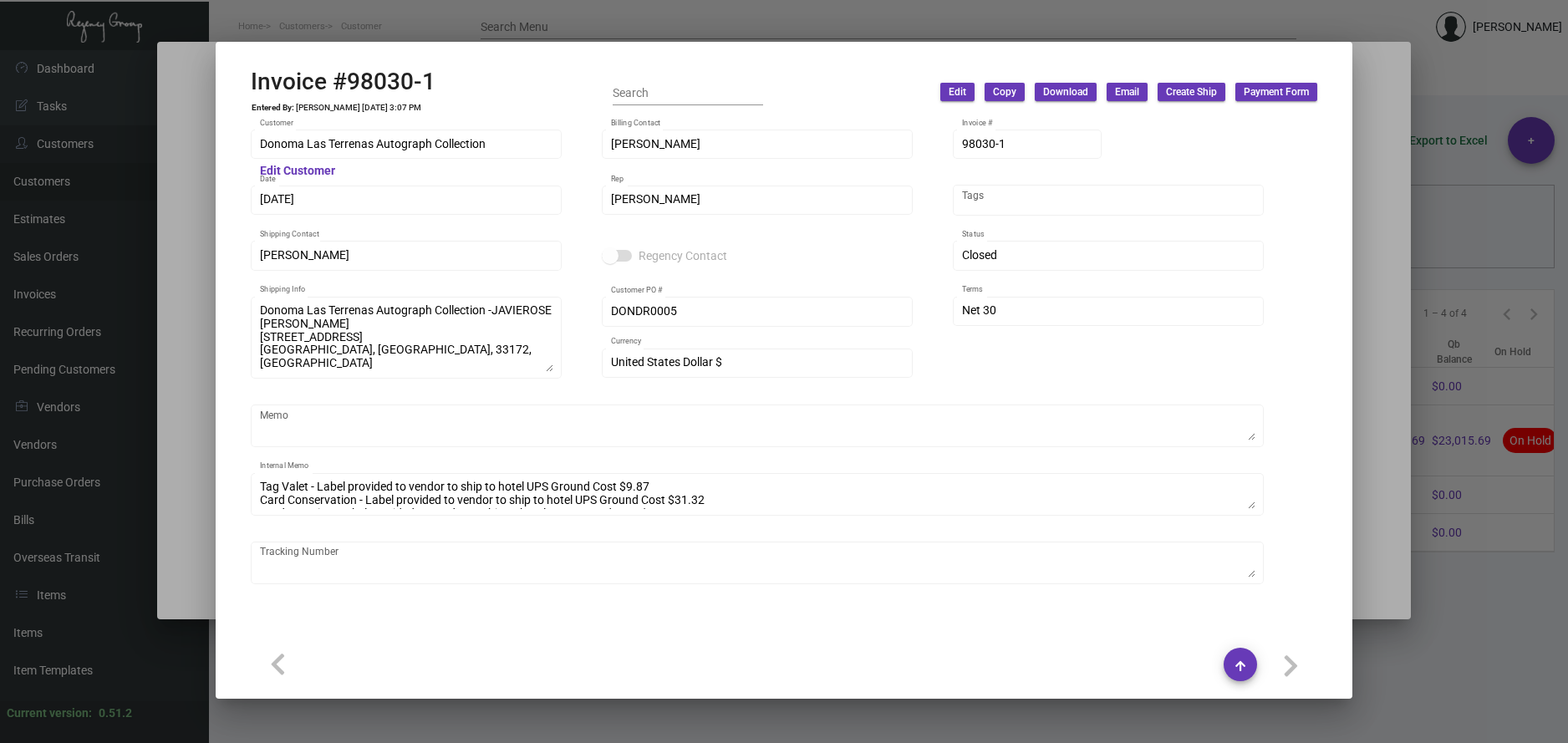
click at [606, 24] on div at bounding box center [784, 372] width 1568 height 743
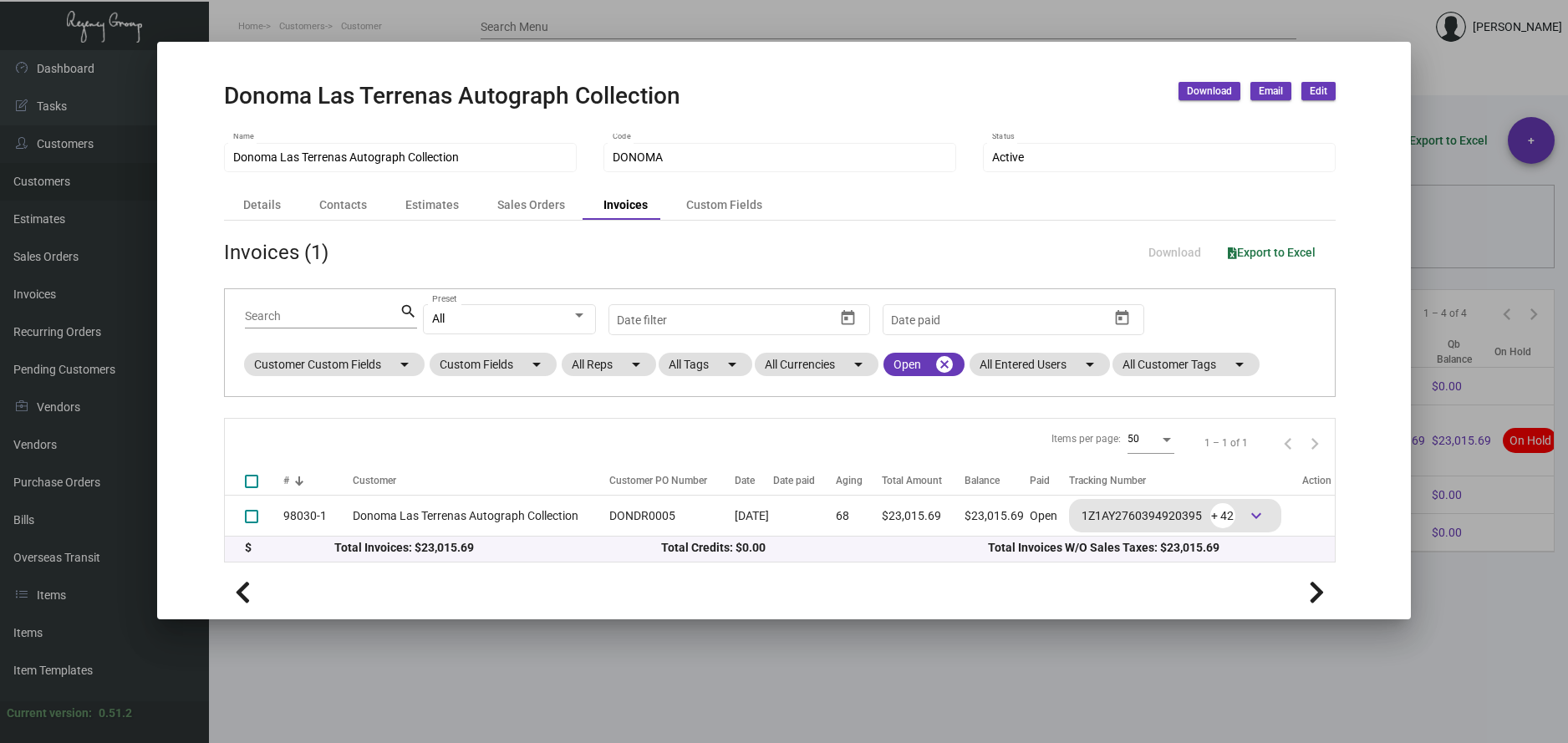
click at [1084, 20] on div at bounding box center [784, 372] width 1568 height 743
